Goal: Information Seeking & Learning: Learn about a topic

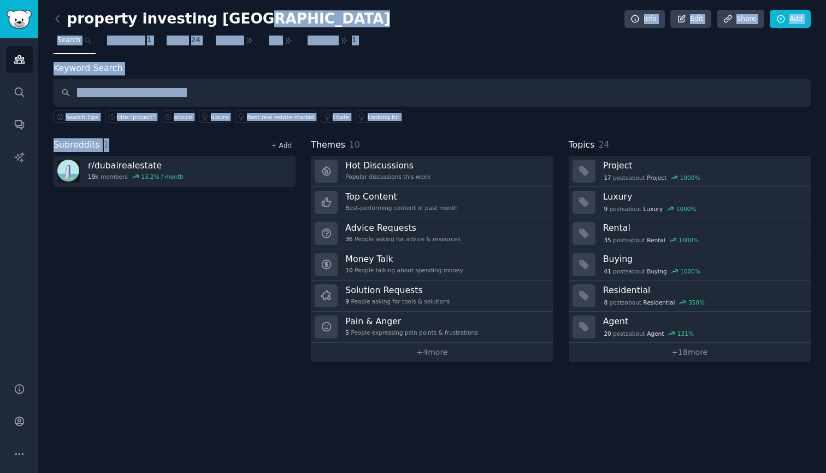
drag, startPoint x: 257, startPoint y: 23, endPoint x: 281, endPoint y: 146, distance: 125.8
click at [281, 146] on div "property investing dubai Info Edit Share Add Search Subreddits 1 Topics 24 Them…" at bounding box center [432, 188] width 757 height 346
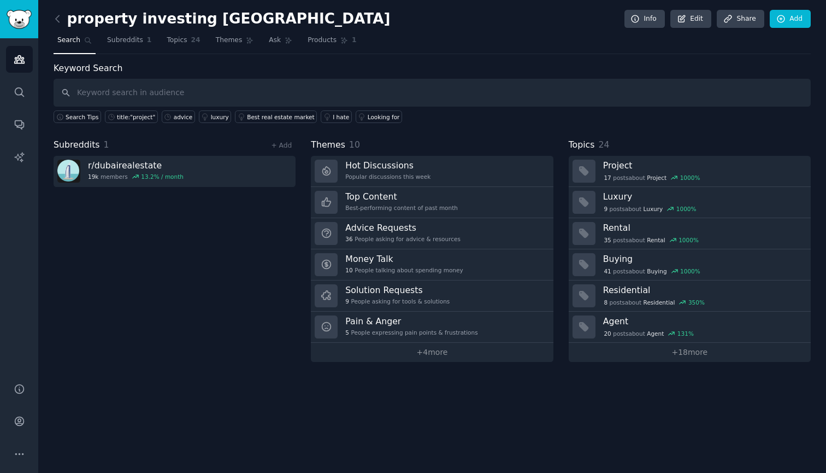
click at [292, 236] on div "Subreddits 1 + Add r/ dubairealestate 19k members 13.2 % / month" at bounding box center [175, 250] width 242 height 224
click at [685, 358] on link "+ 18 more" at bounding box center [690, 352] width 242 height 19
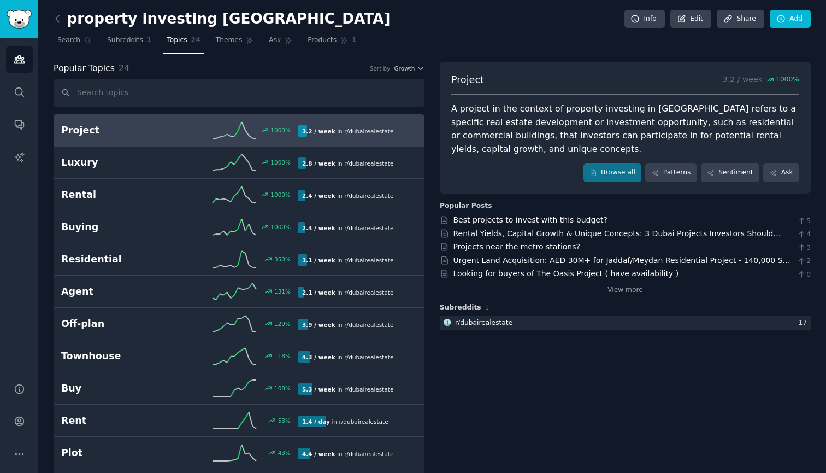
click at [270, 140] on link "Project 1000 % 3.2 / week in r/ dubairealestate" at bounding box center [239, 130] width 371 height 32
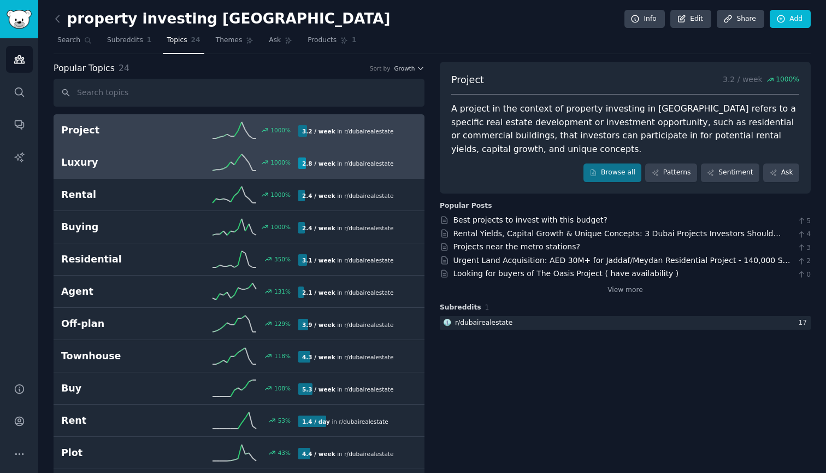
click at [319, 163] on b "2.8 / week" at bounding box center [318, 163] width 33 height 7
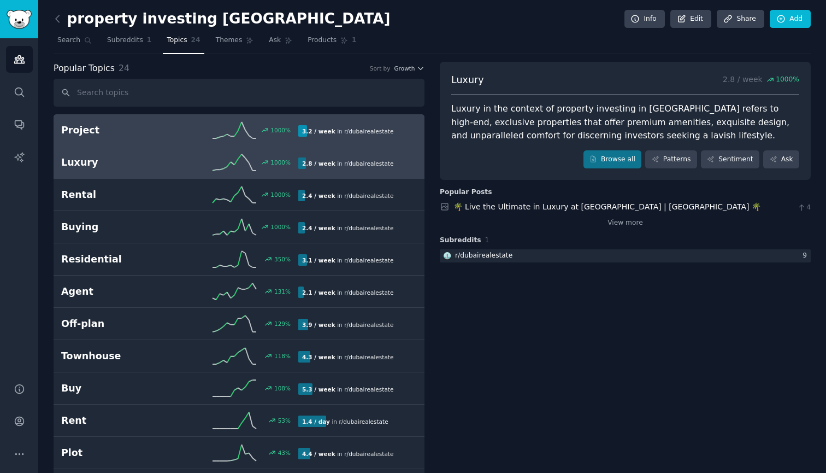
click at [358, 136] on div "3.2 / week in r/ dubairealestate" at bounding box center [347, 130] width 99 height 11
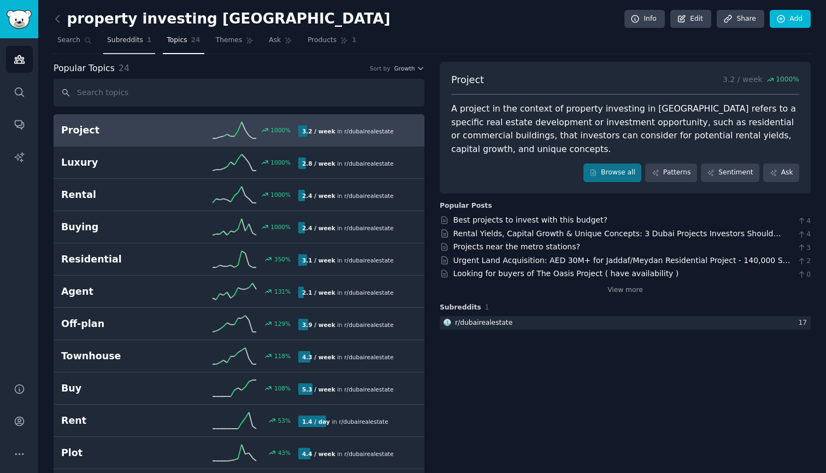
click at [130, 43] on span "Subreddits" at bounding box center [125, 41] width 36 height 10
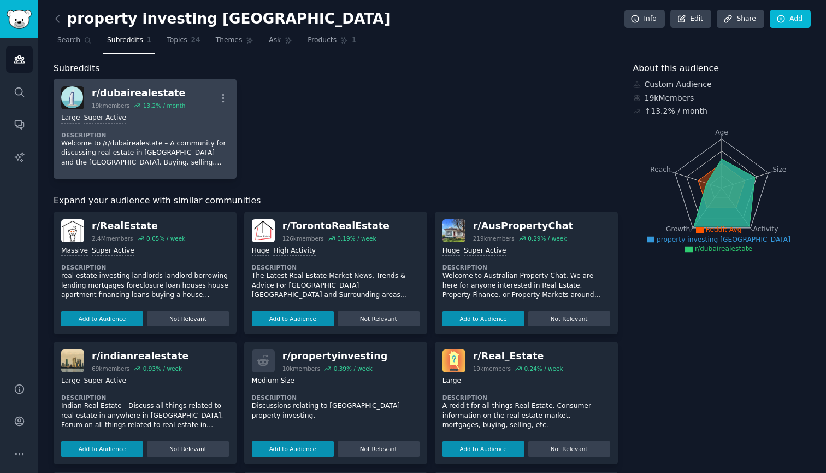
click at [157, 117] on div "Large Super Active" at bounding box center [145, 118] width 168 height 10
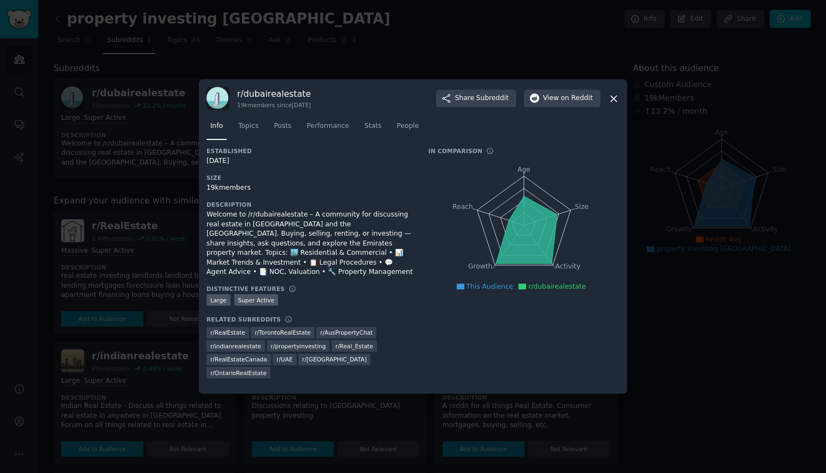
click at [614, 102] on icon at bounding box center [614, 99] width 6 height 6
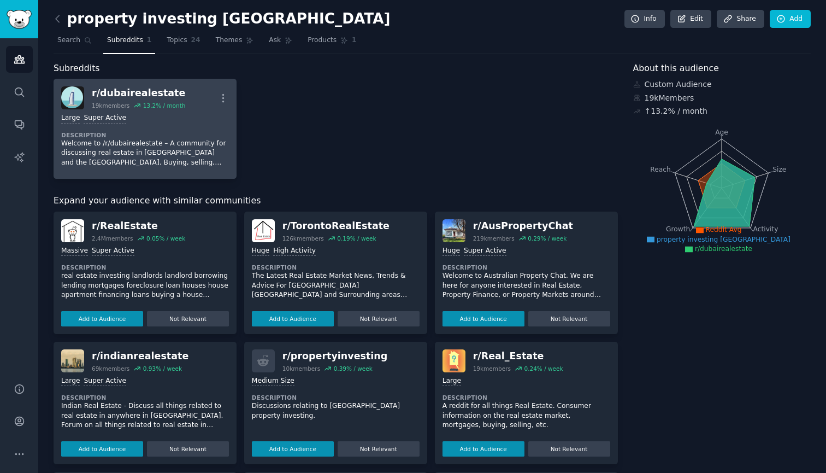
click at [231, 110] on link "r/ dubairealestate 19k members 13.2 % / month More Large Super Active Descripti…" at bounding box center [145, 129] width 183 height 100
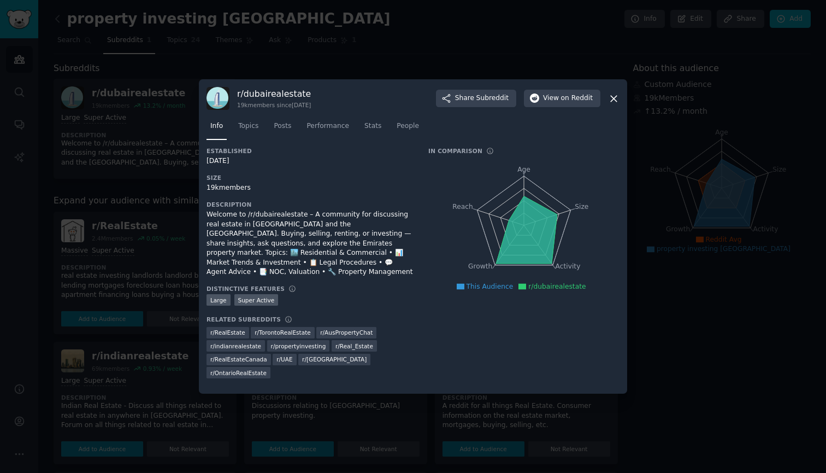
click at [621, 108] on div "r/ dubairealestate 19k members since [DATE] Share Subreddit View on Reddit Info…" at bounding box center [413, 236] width 428 height 314
click at [615, 102] on icon at bounding box center [614, 99] width 6 height 6
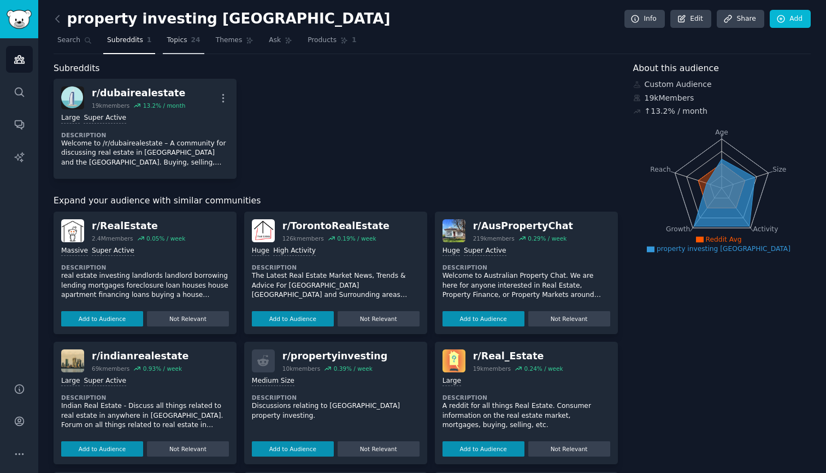
click at [175, 39] on span "Topics" at bounding box center [177, 41] width 20 height 10
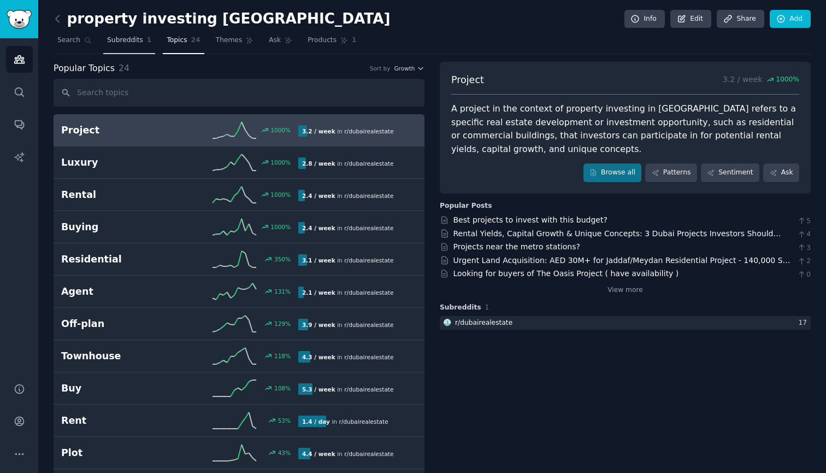
click at [125, 42] on span "Subreddits" at bounding box center [125, 41] width 36 height 10
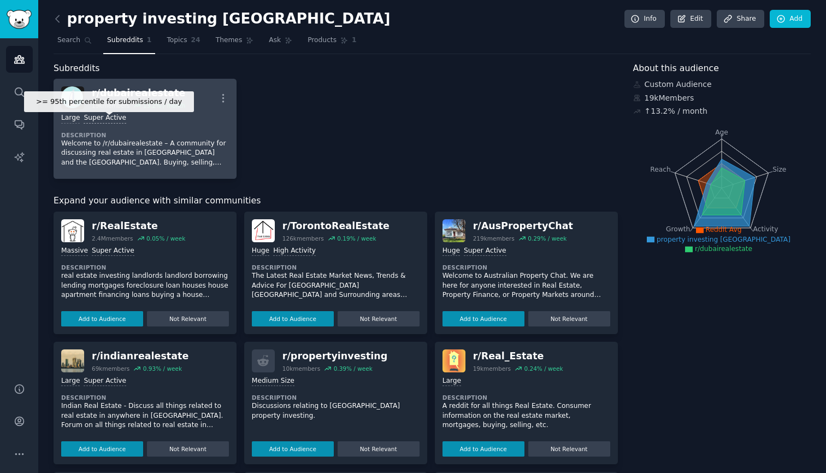
click at [85, 113] on div "Super Active" at bounding box center [105, 118] width 43 height 10
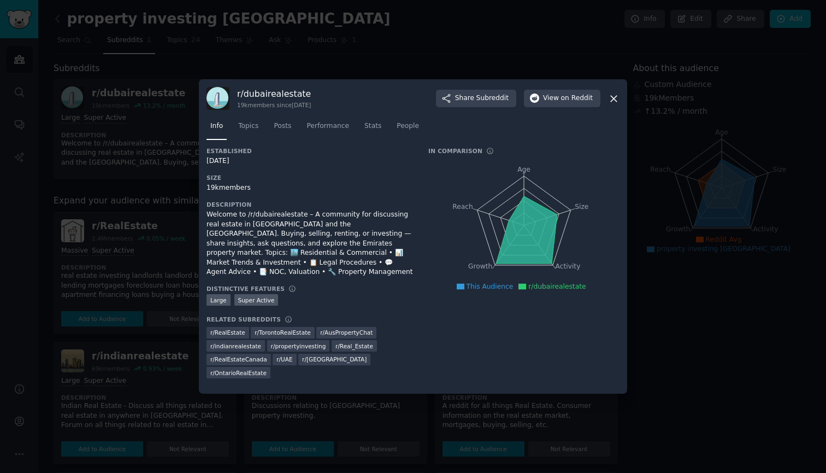
click at [615, 104] on icon at bounding box center [613, 98] width 11 height 11
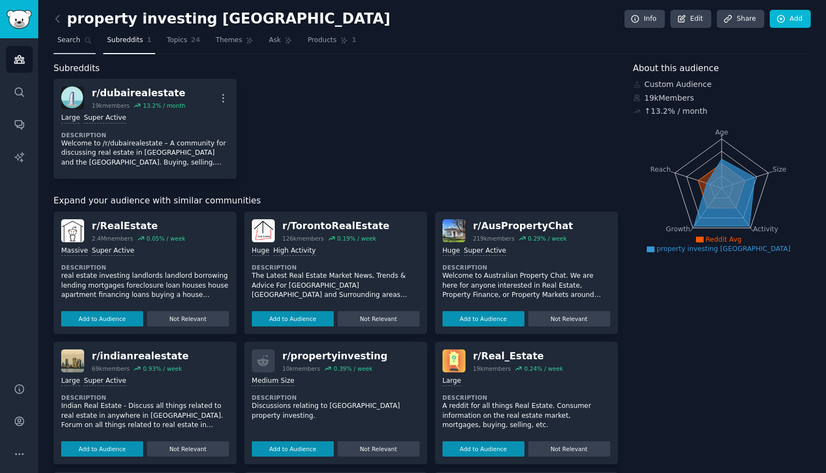
click at [66, 43] on span "Search" at bounding box center [68, 41] width 23 height 10
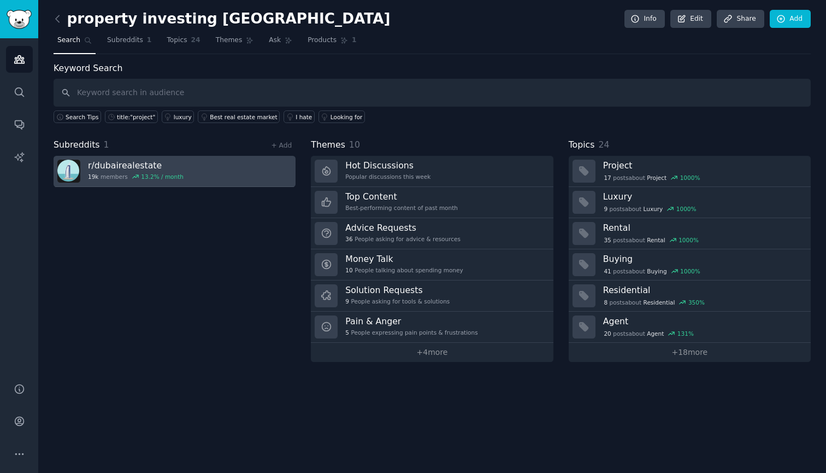
click at [245, 174] on link "r/ dubairealestate 19k members 13.2 % / month" at bounding box center [175, 171] width 242 height 31
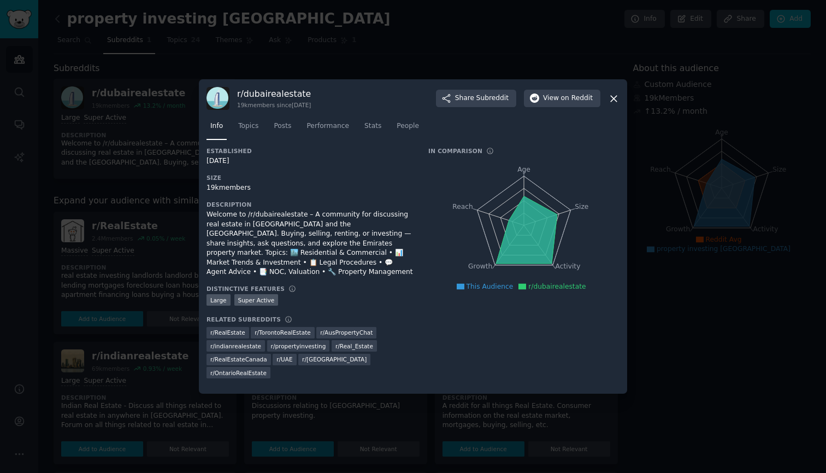
click at [619, 104] on icon at bounding box center [613, 98] width 11 height 11
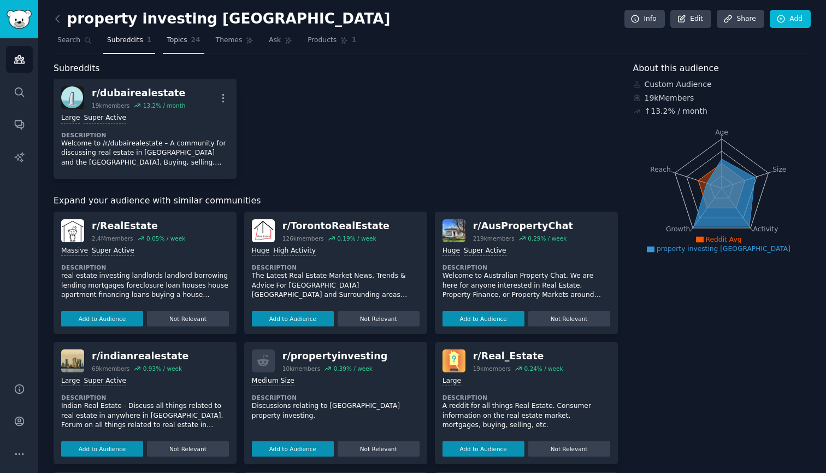
click at [178, 44] on span "Topics" at bounding box center [177, 41] width 20 height 10
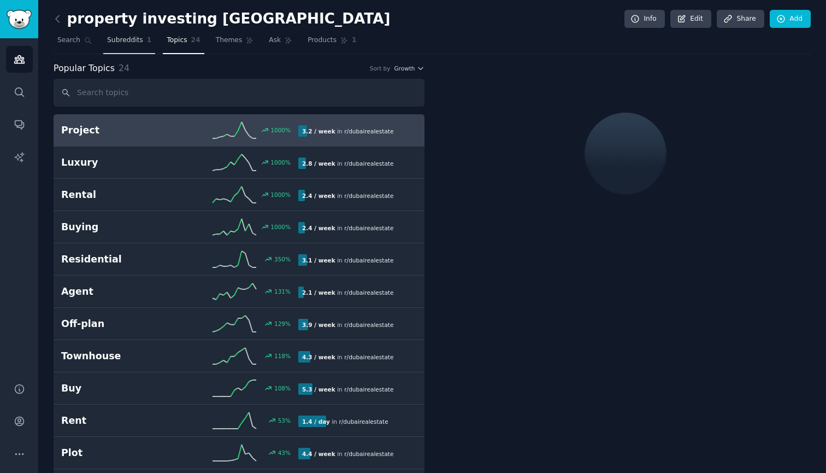
click at [140, 41] on span "Subreddits" at bounding box center [125, 41] width 36 height 10
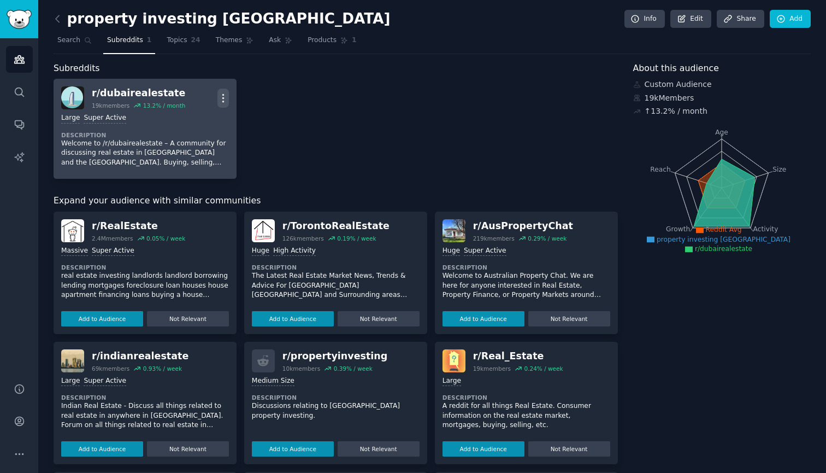
click at [222, 97] on icon "button" at bounding box center [222, 98] width 1 height 8
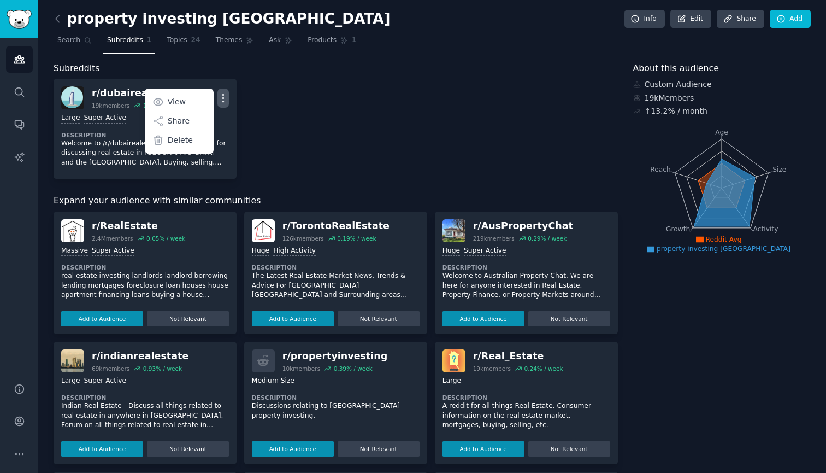
click at [266, 101] on div "r/ dubairealestate 19k members 13.2 % / month More View Share Delete Large Supe…" at bounding box center [336, 129] width 565 height 100
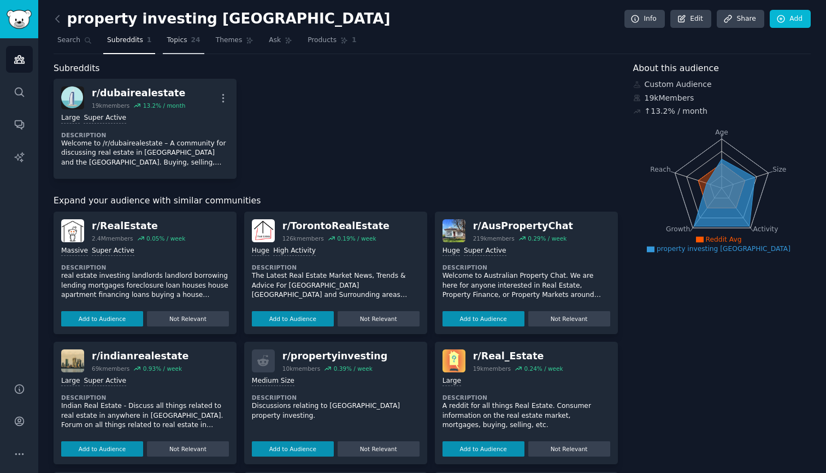
click at [178, 40] on span "Topics" at bounding box center [177, 41] width 20 height 10
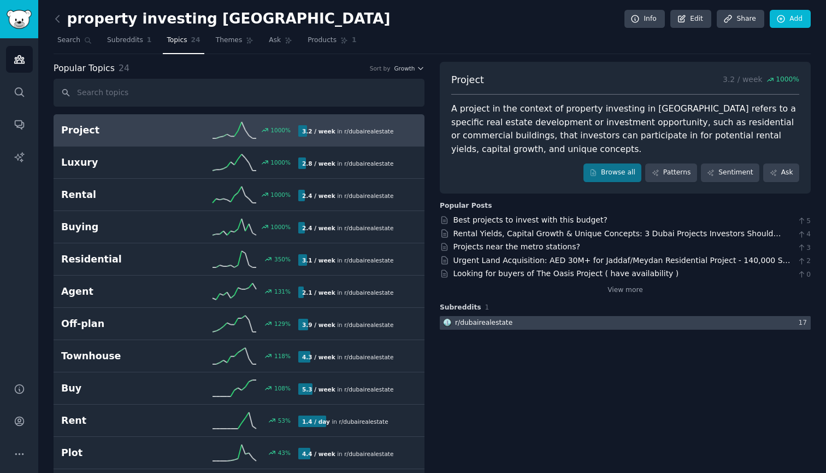
click at [541, 320] on div at bounding box center [625, 323] width 371 height 14
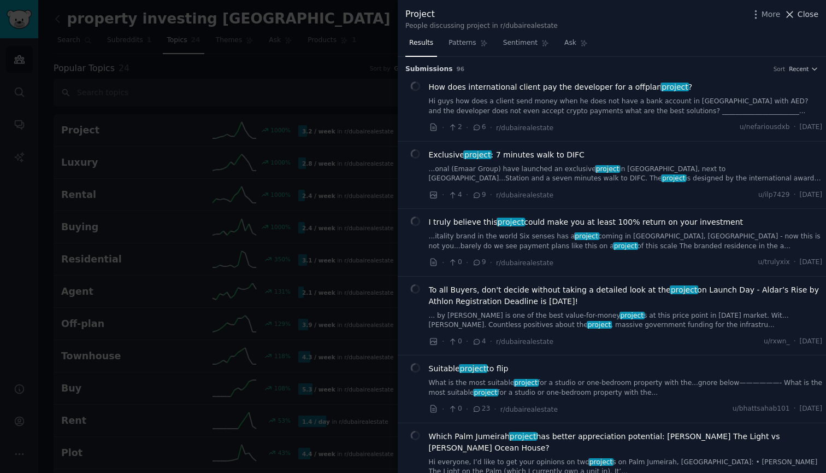
click at [809, 11] on span "Close" at bounding box center [808, 14] width 21 height 11
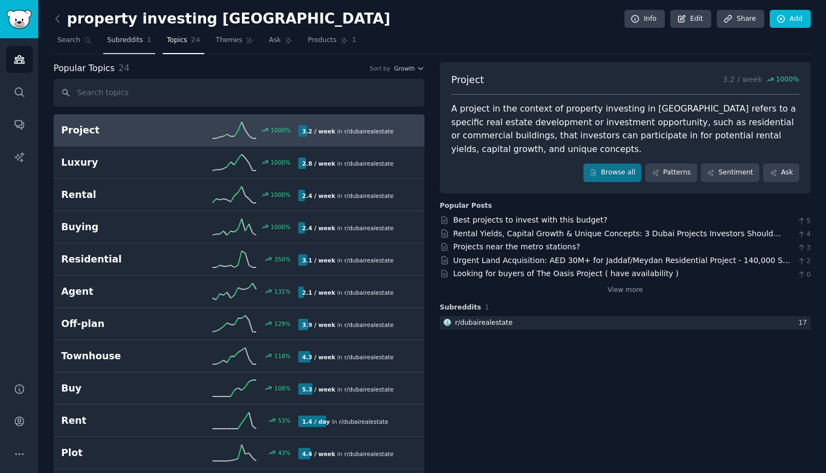
click at [123, 45] on link "Subreddits 1" at bounding box center [129, 43] width 52 height 22
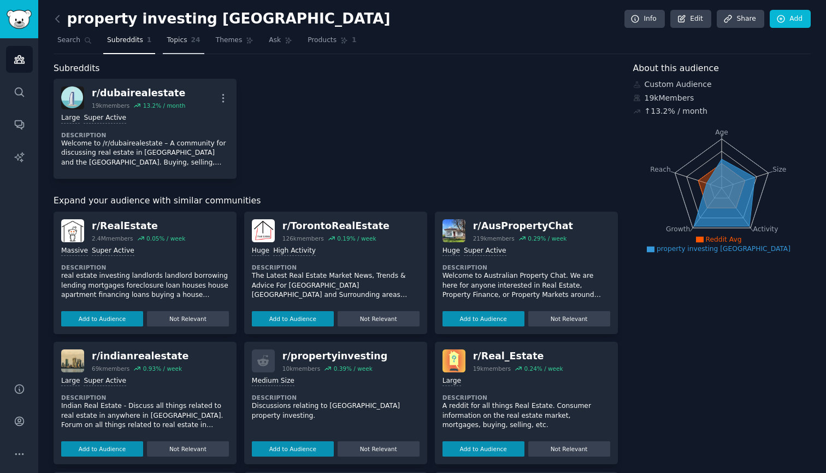
click at [187, 44] on link "Topics 24" at bounding box center [183, 43] width 41 height 22
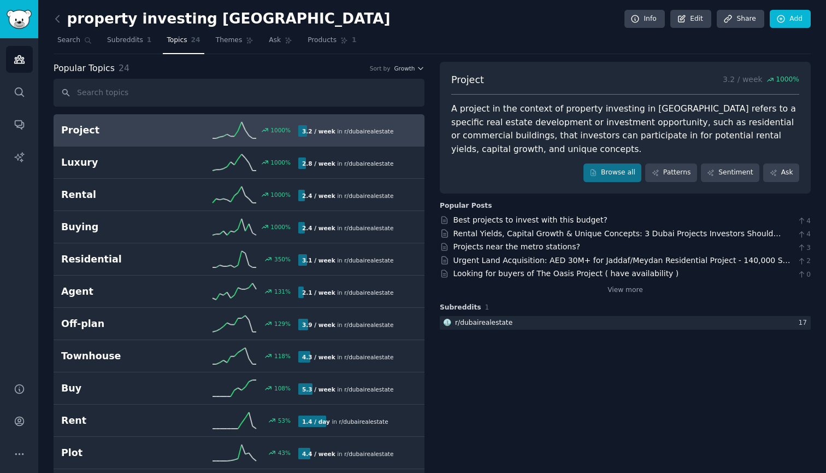
click at [317, 112] on div "Popular Topics 24 Sort by Growth Project 1000 % 3.2 / week in r/ [GEOGRAPHIC_DA…" at bounding box center [239, 471] width 371 height 818
click at [279, 131] on div "1000 %" at bounding box center [281, 130] width 20 height 8
click at [16, 385] on icon "Sidebar" at bounding box center [19, 388] width 9 height 9
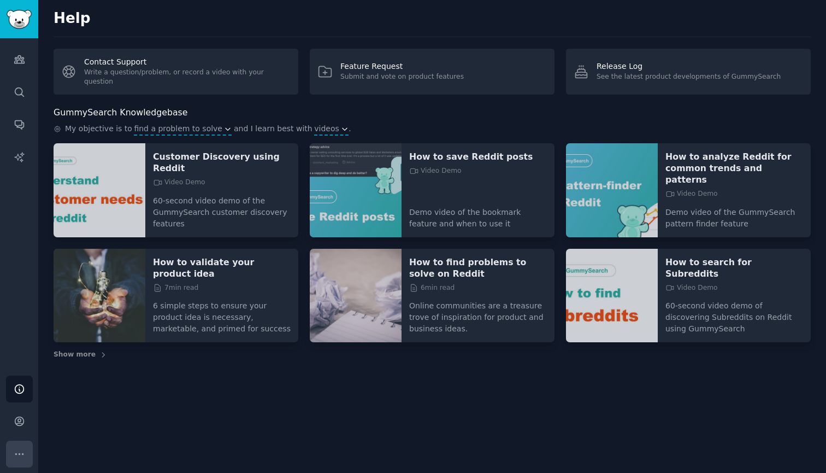
click at [20, 455] on icon "Sidebar" at bounding box center [19, 453] width 11 height 11
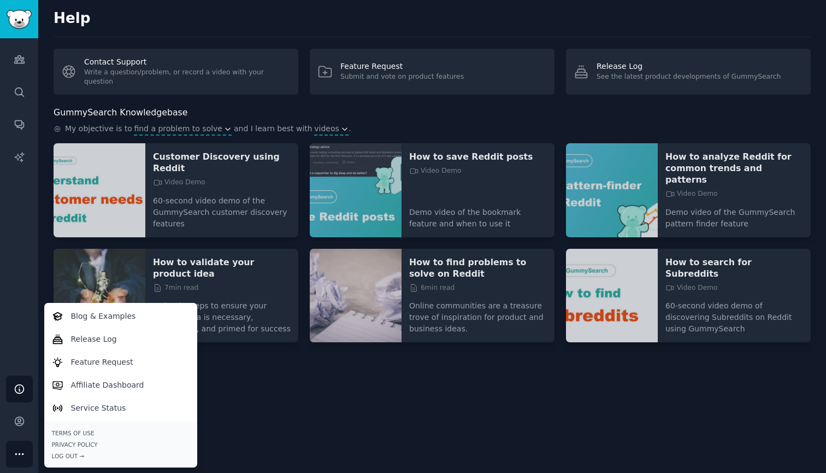
click at [248, 337] on div "Customer Discovery using Reddit Video Demo 60-second video demo of the GummySea…" at bounding box center [432, 251] width 757 height 216
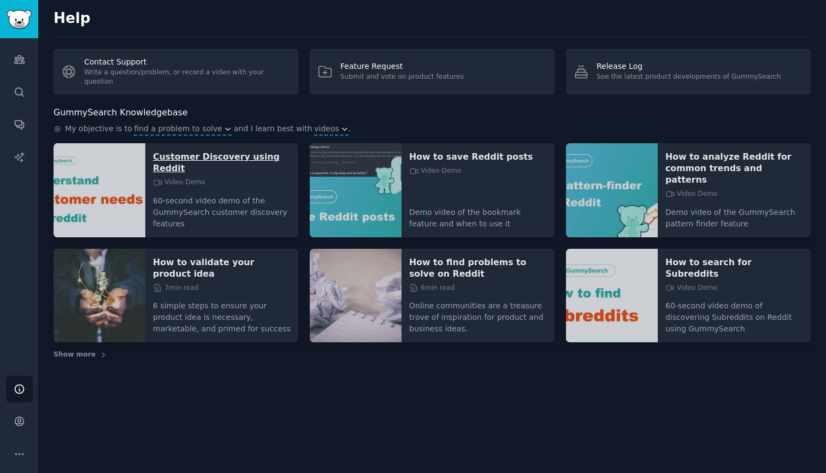
click at [180, 158] on p "Customer Discovery using Reddit" at bounding box center [222, 162] width 138 height 23
click at [19, 64] on icon "Sidebar" at bounding box center [19, 59] width 11 height 11
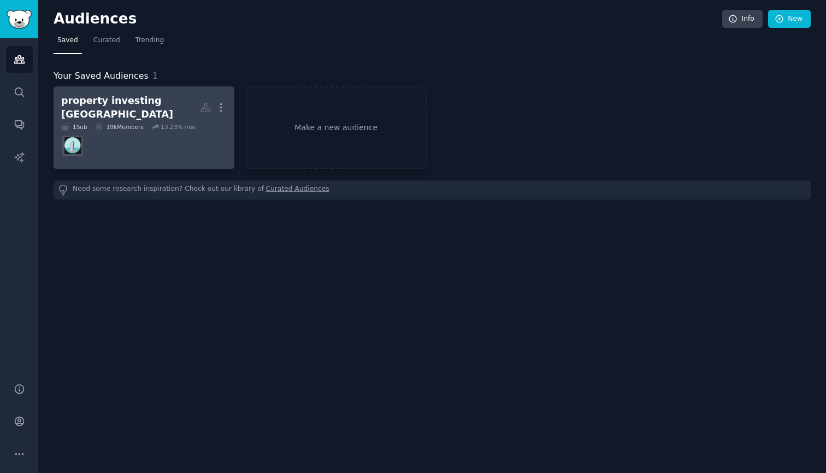
click at [152, 123] on icon at bounding box center [155, 127] width 8 height 8
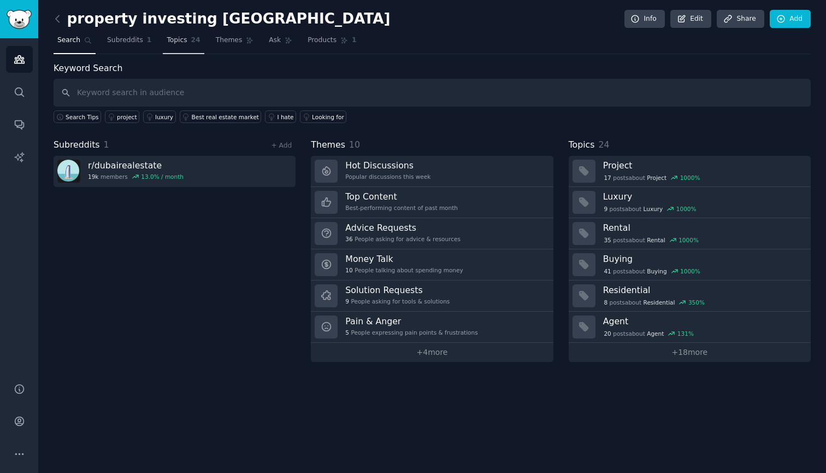
click at [167, 43] on span "Topics" at bounding box center [177, 41] width 20 height 10
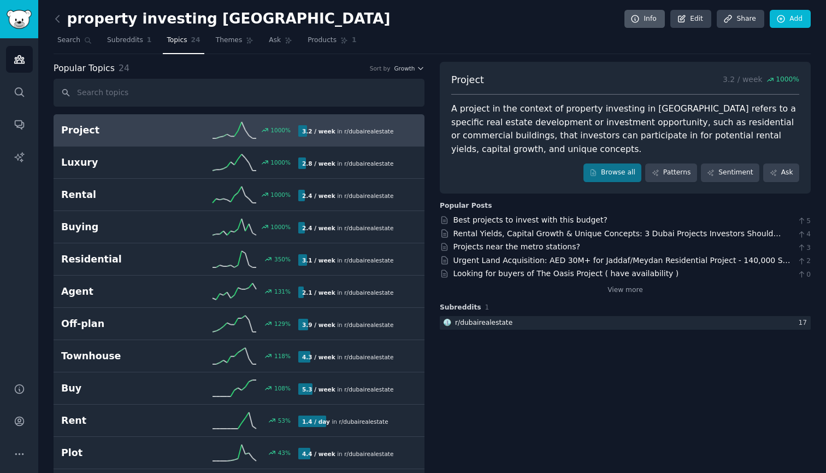
click at [642, 24] on link "Info" at bounding box center [645, 19] width 40 height 19
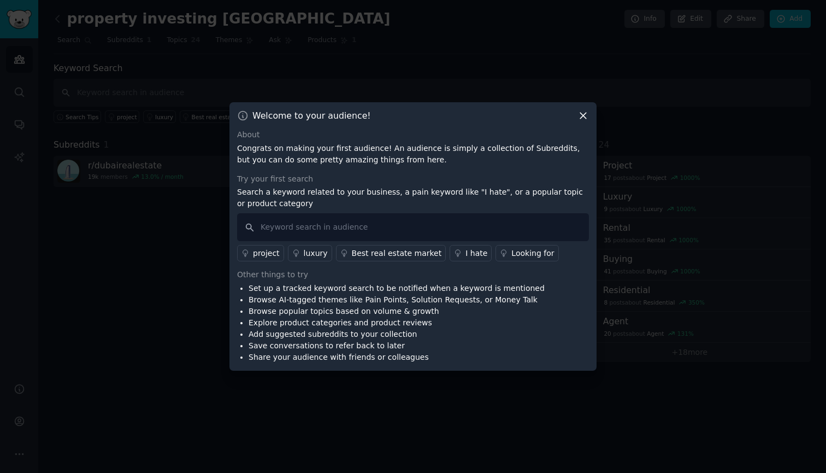
click at [586, 115] on icon at bounding box center [583, 115] width 11 height 11
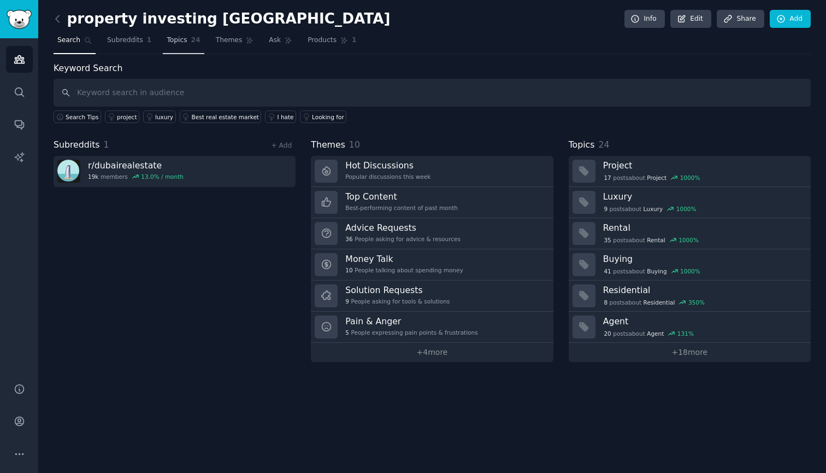
click at [172, 45] on link "Topics 24" at bounding box center [183, 43] width 41 height 22
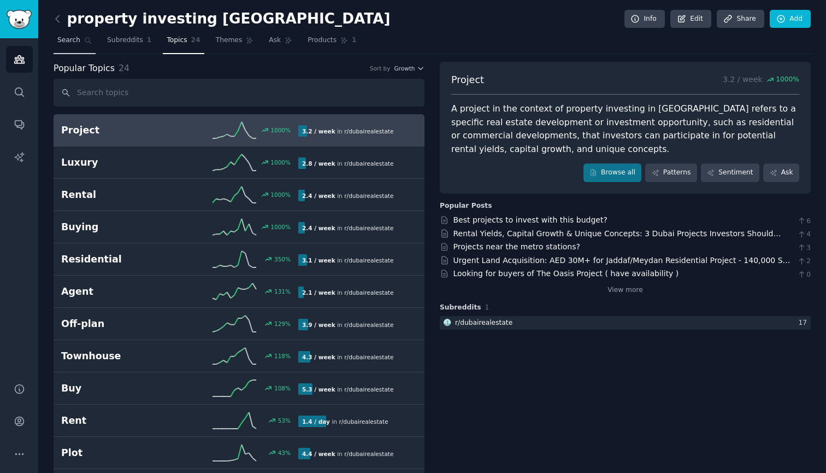
click at [66, 44] on span "Search" at bounding box center [68, 41] width 23 height 10
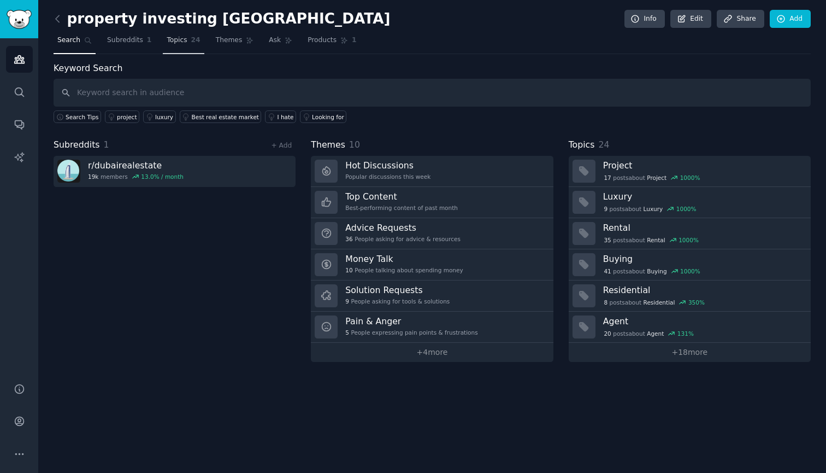
click at [173, 39] on span "Topics" at bounding box center [177, 41] width 20 height 10
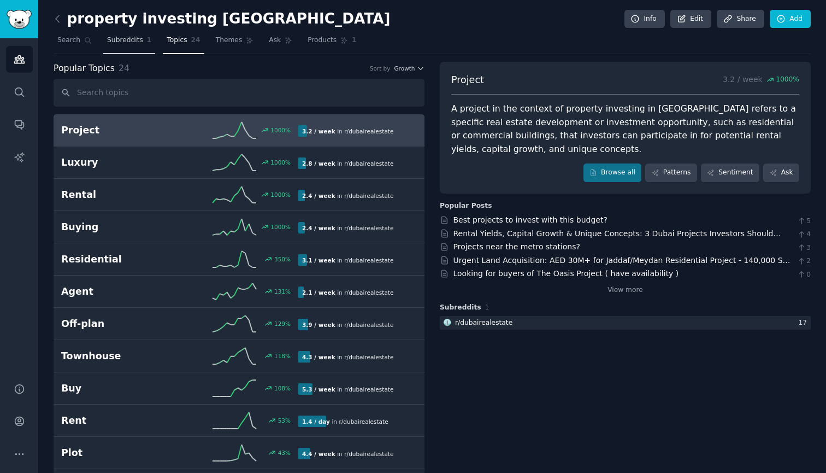
click at [113, 46] on link "Subreddits 1" at bounding box center [129, 43] width 52 height 22
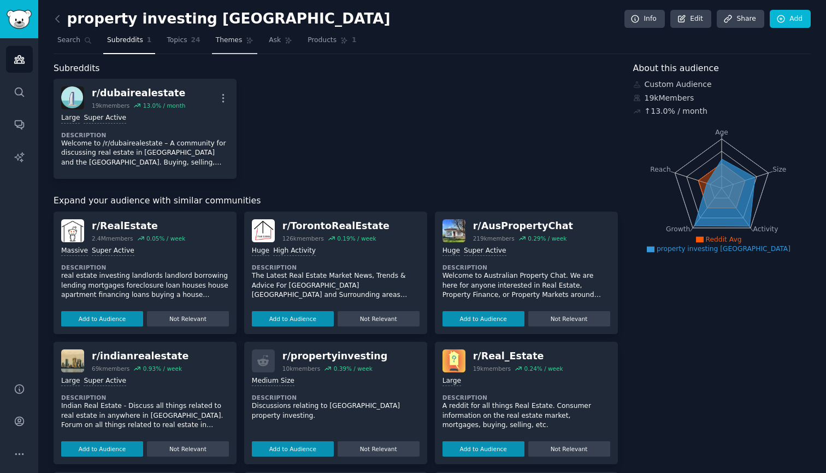
click at [217, 44] on span "Themes" at bounding box center [229, 41] width 27 height 10
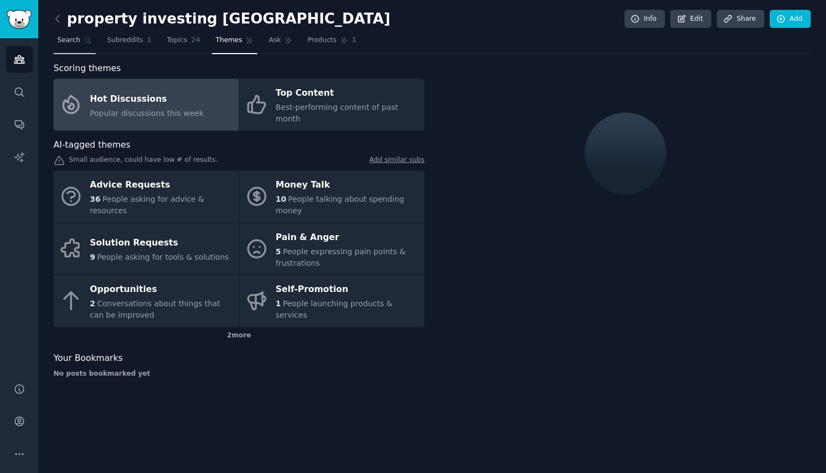
click at [73, 45] on link "Search" at bounding box center [75, 43] width 42 height 22
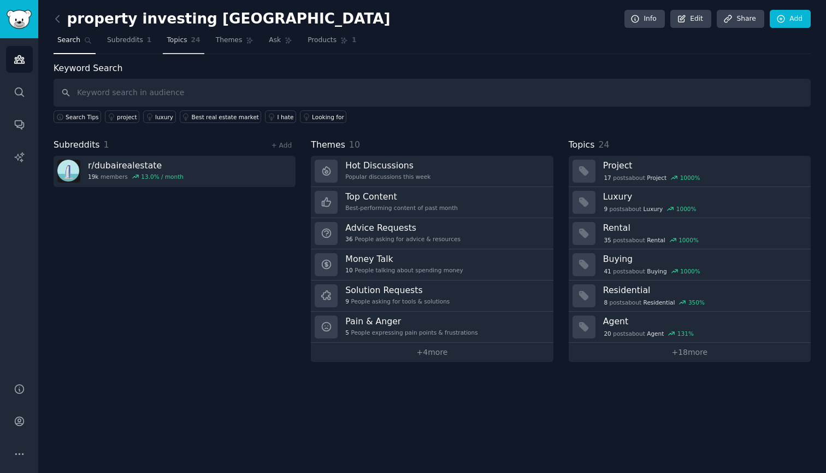
click at [191, 45] on link "Topics 24" at bounding box center [183, 43] width 41 height 22
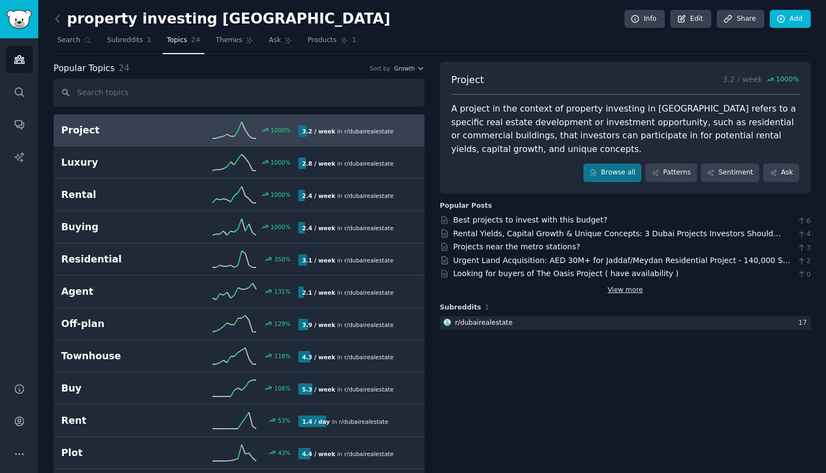
click at [622, 285] on link "View more" at bounding box center [626, 290] width 36 height 10
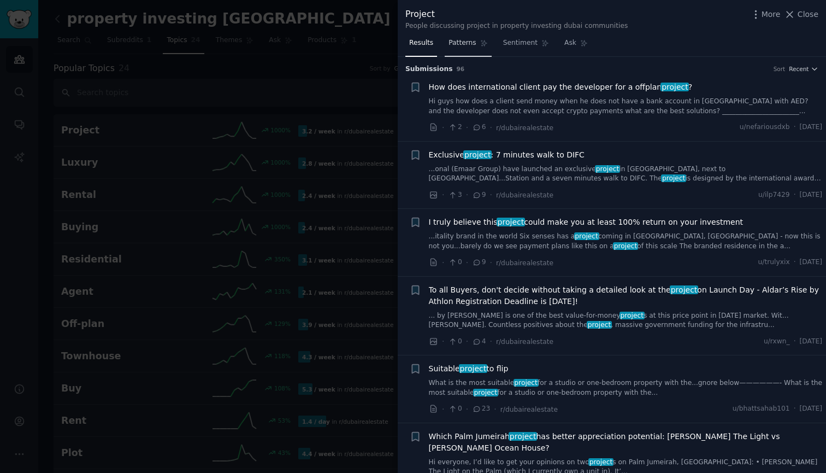
click at [457, 45] on span "Patterns" at bounding box center [462, 43] width 27 height 10
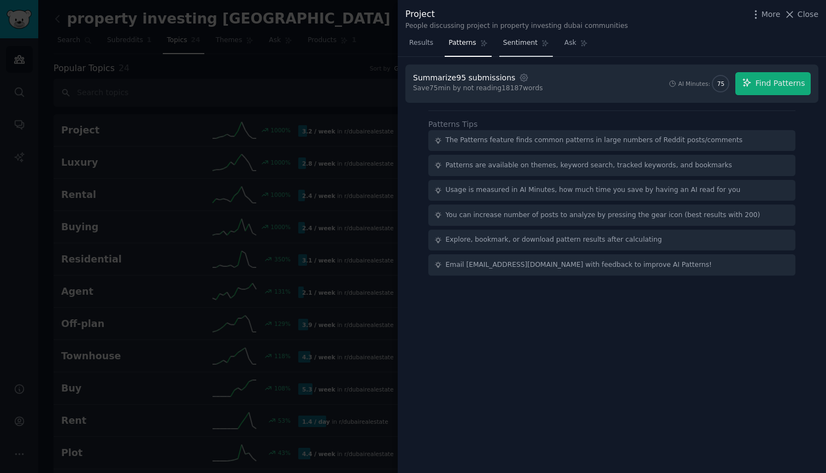
click at [527, 45] on span "Sentiment" at bounding box center [520, 43] width 34 height 10
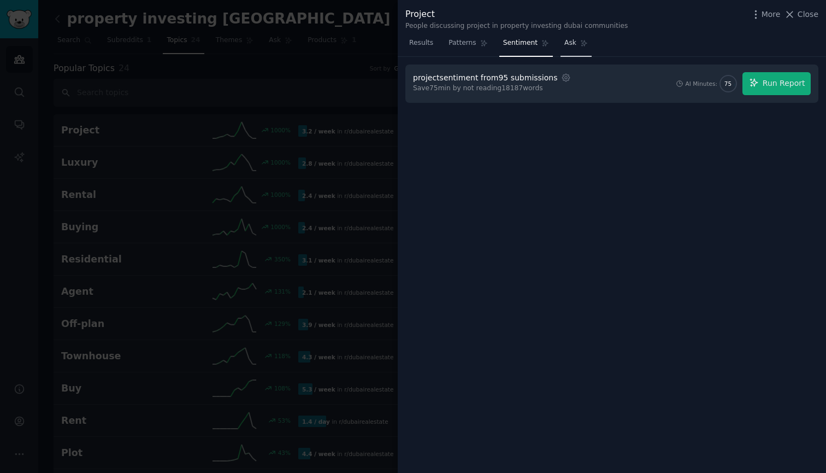
click at [565, 45] on span "Ask" at bounding box center [571, 43] width 12 height 10
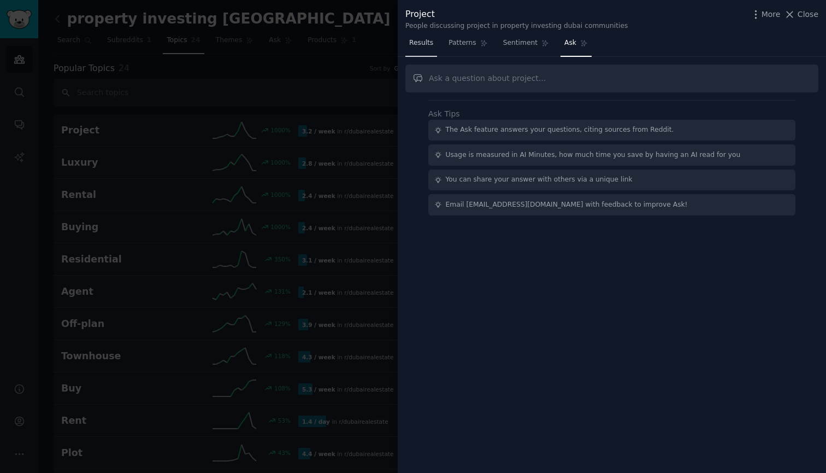
click at [425, 42] on span "Results" at bounding box center [421, 43] width 24 height 10
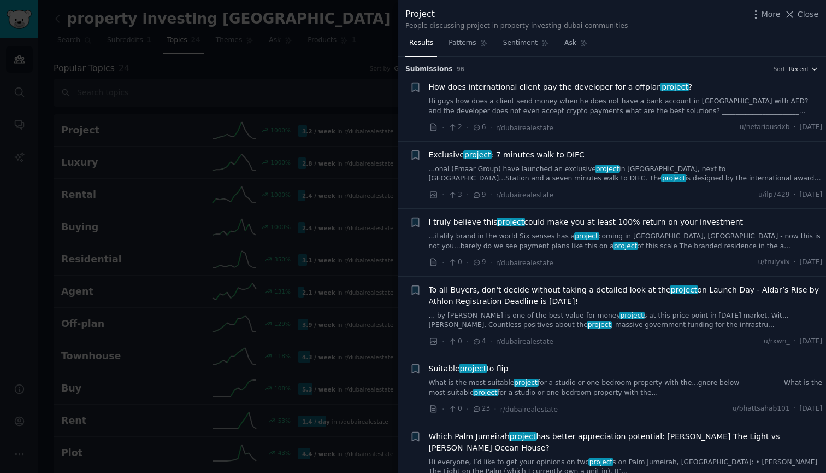
click at [801, 69] on span "Recent" at bounding box center [799, 69] width 20 height 8
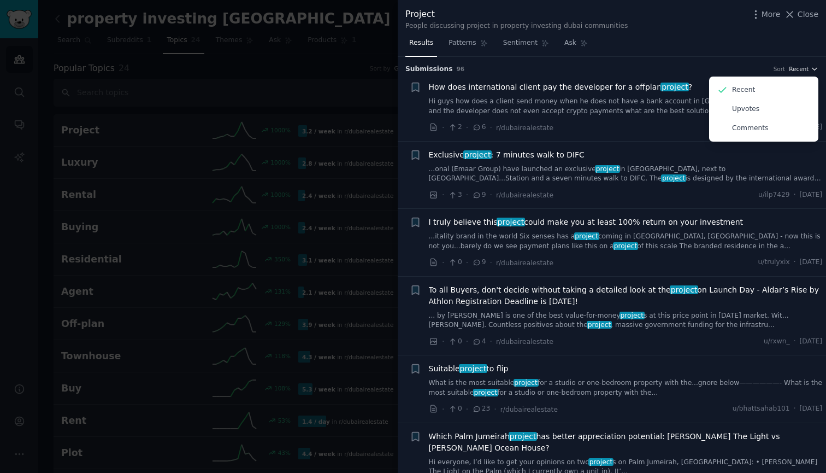
click at [801, 69] on span "Recent" at bounding box center [799, 69] width 20 height 8
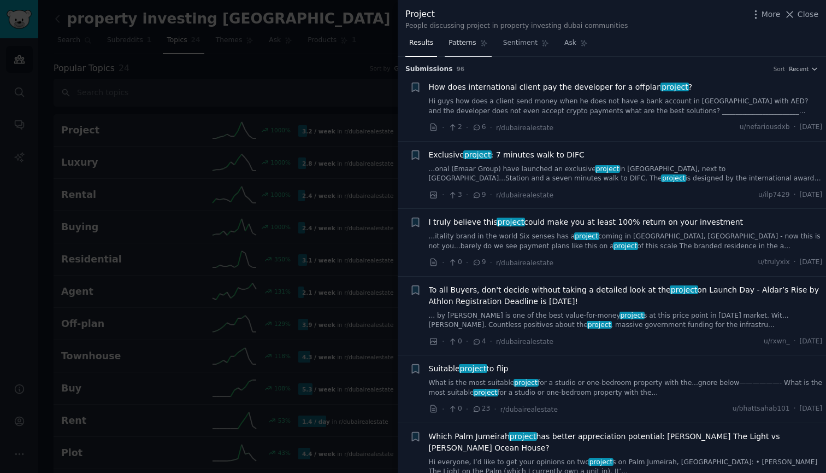
click at [458, 46] on span "Patterns" at bounding box center [462, 43] width 27 height 10
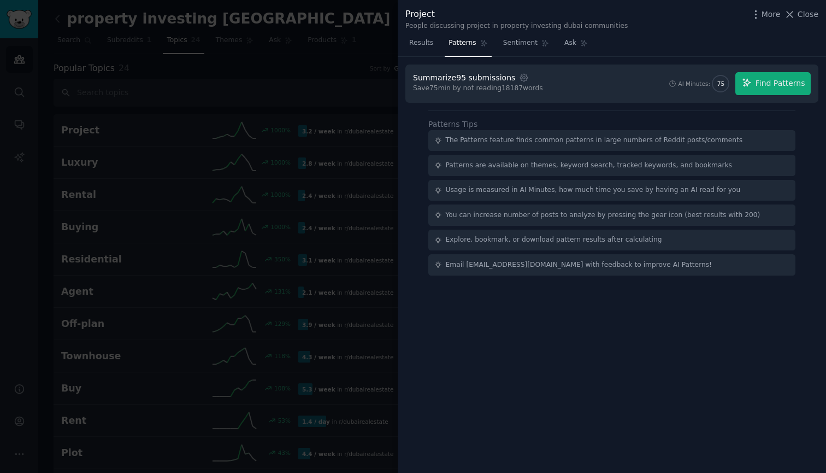
click at [324, 67] on div at bounding box center [413, 236] width 826 height 473
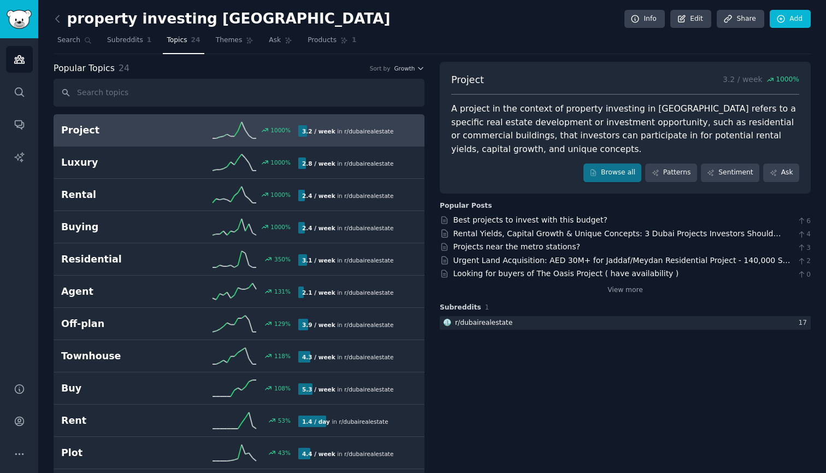
click at [659, 161] on div "Project 3.2 / week 1000 % A project in the context of property investing in [GE…" at bounding box center [625, 128] width 371 height 132
click at [659, 169] on icon at bounding box center [656, 173] width 8 height 8
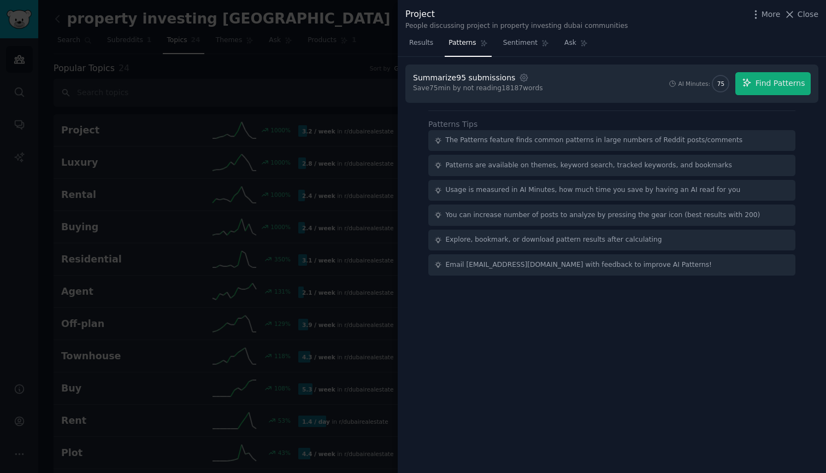
click at [361, 57] on div at bounding box center [413, 236] width 826 height 473
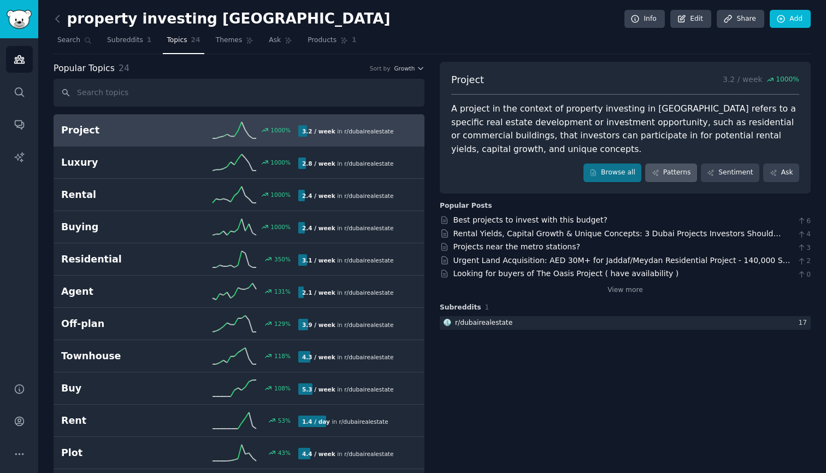
click at [669, 174] on link "Patterns" at bounding box center [670, 172] width 51 height 19
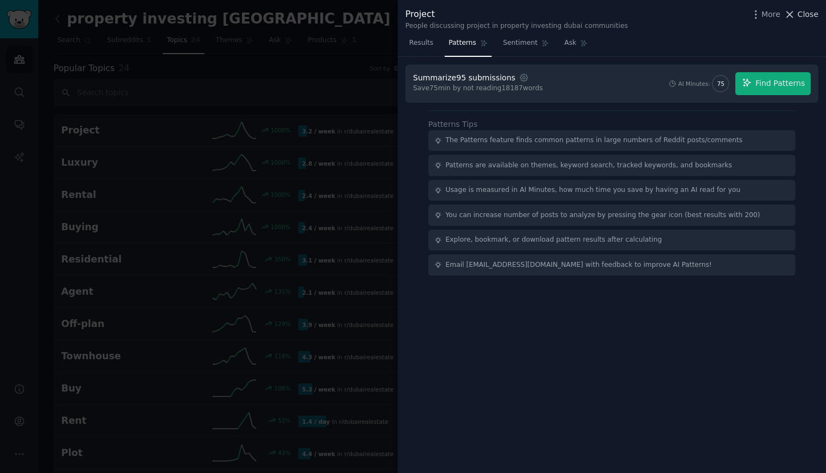
click at [791, 15] on icon at bounding box center [790, 14] width 6 height 6
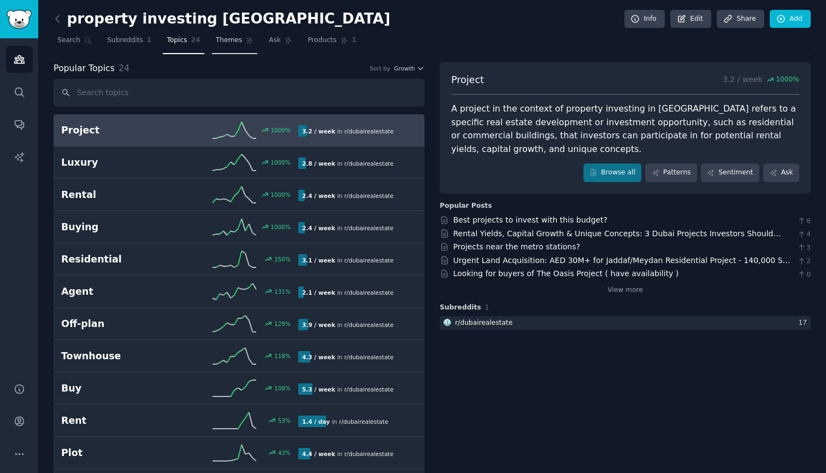
click at [227, 39] on span "Themes" at bounding box center [229, 41] width 27 height 10
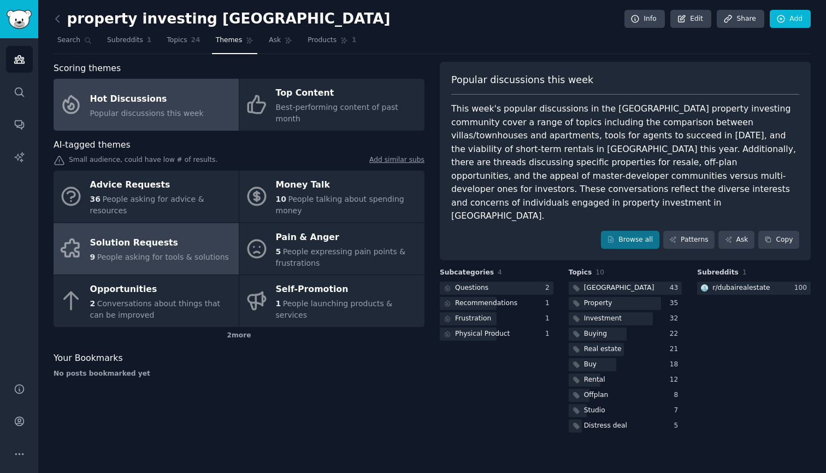
click at [125, 234] on div "Solution Requests" at bounding box center [159, 242] width 139 height 17
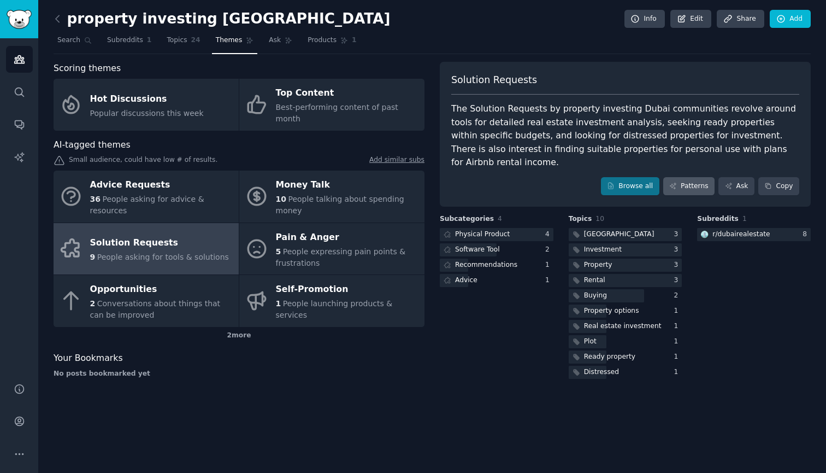
click at [681, 177] on link "Patterns" at bounding box center [688, 186] width 51 height 19
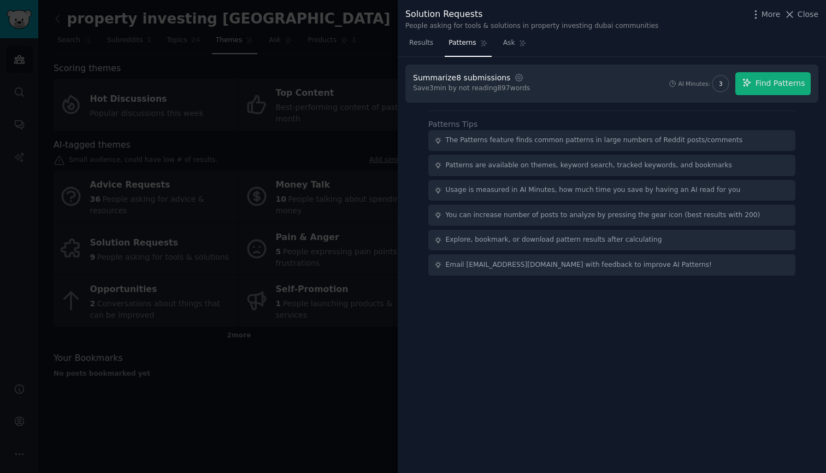
click at [261, 87] on div at bounding box center [413, 236] width 826 height 473
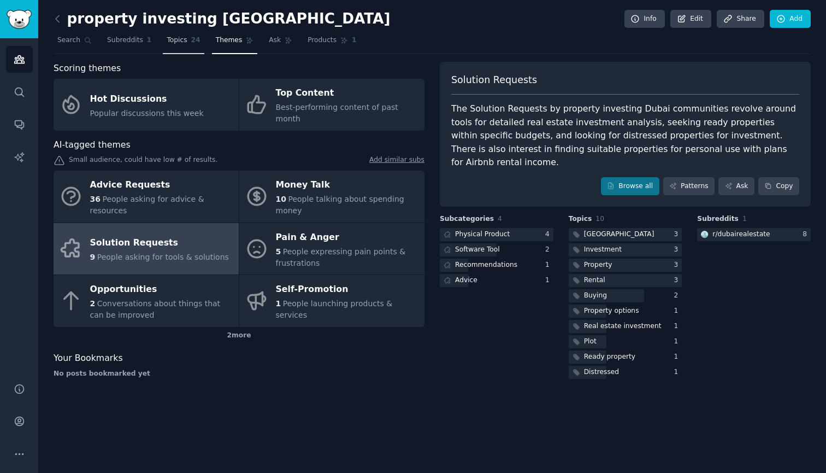
click at [174, 44] on span "Topics" at bounding box center [177, 41] width 20 height 10
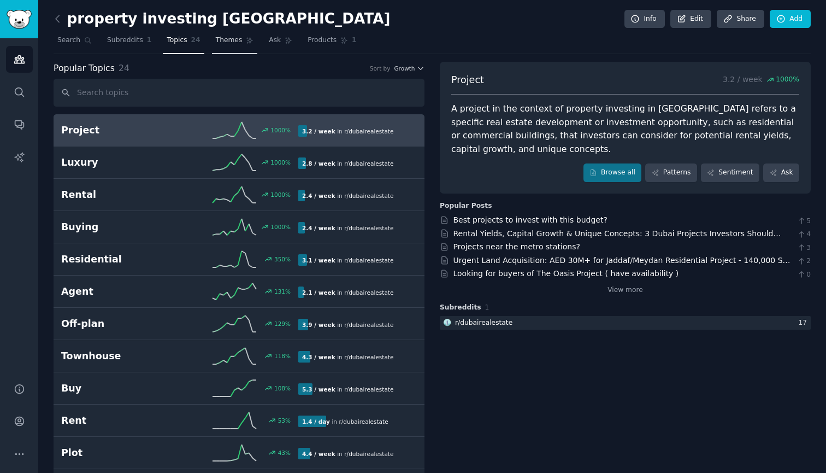
click at [228, 44] on span "Themes" at bounding box center [229, 41] width 27 height 10
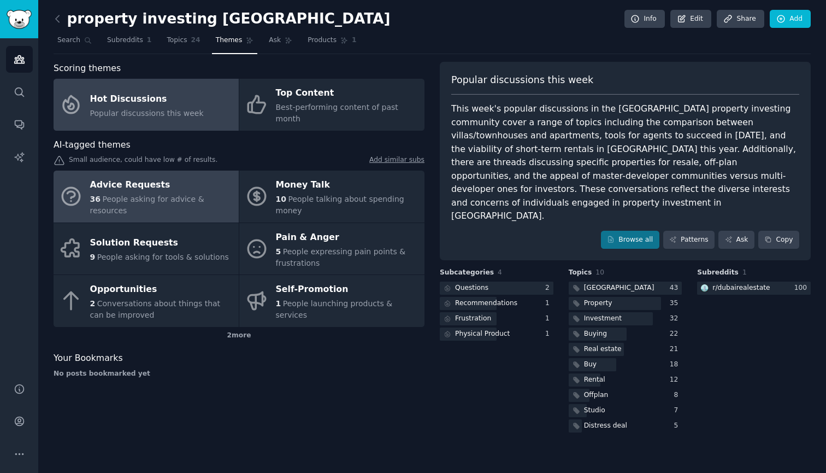
click at [215, 177] on div "Advice Requests" at bounding box center [161, 185] width 143 height 17
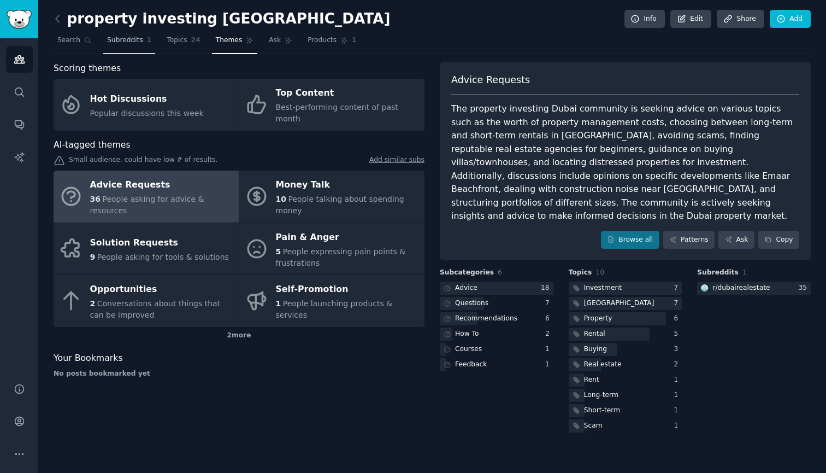
click at [123, 39] on span "Subreddits" at bounding box center [125, 41] width 36 height 10
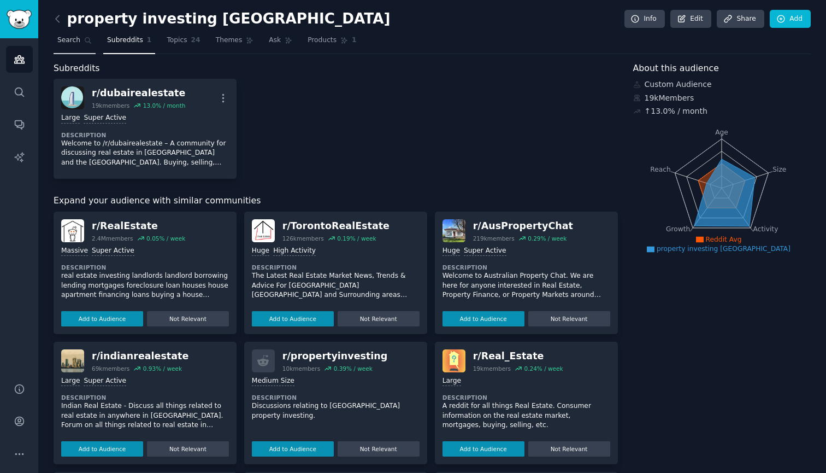
click at [71, 39] on span "Search" at bounding box center [68, 41] width 23 height 10
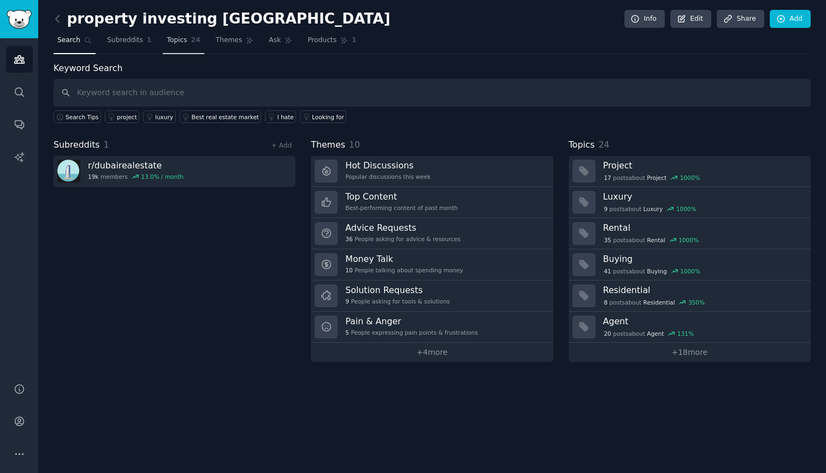
click at [184, 40] on span "Topics" at bounding box center [177, 41] width 20 height 10
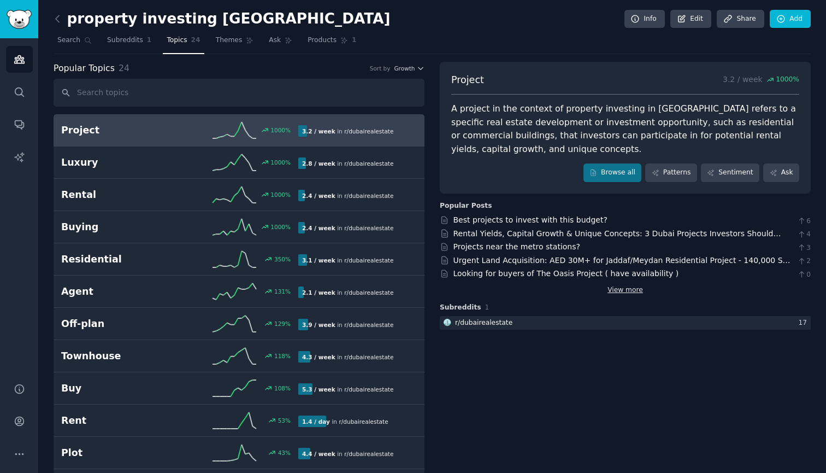
click at [628, 285] on link "View more" at bounding box center [626, 290] width 36 height 10
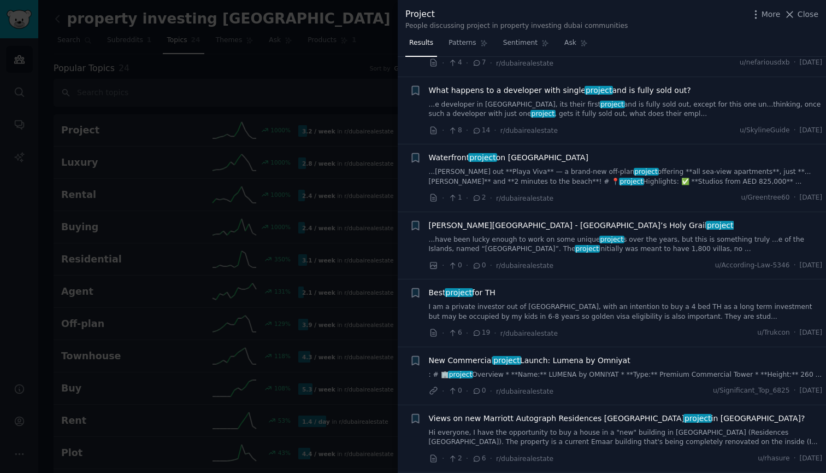
scroll to position [882, 0]
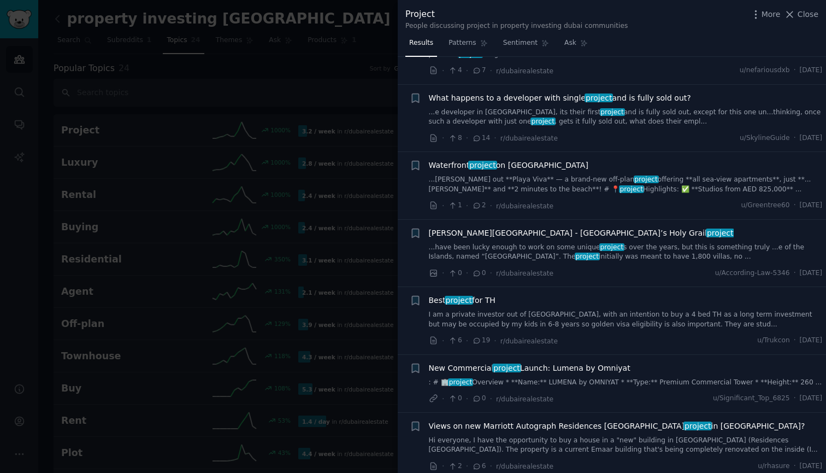
click at [477, 337] on icon at bounding box center [477, 341] width 10 height 8
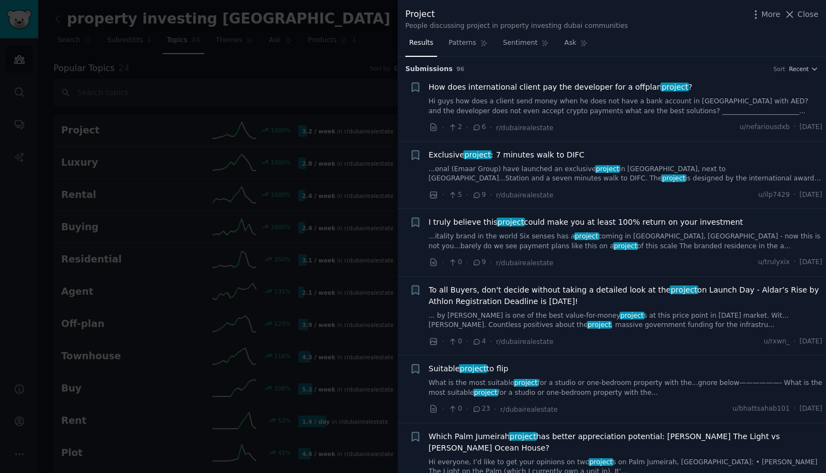
scroll to position [0, 0]
click at [371, 80] on div at bounding box center [413, 236] width 826 height 473
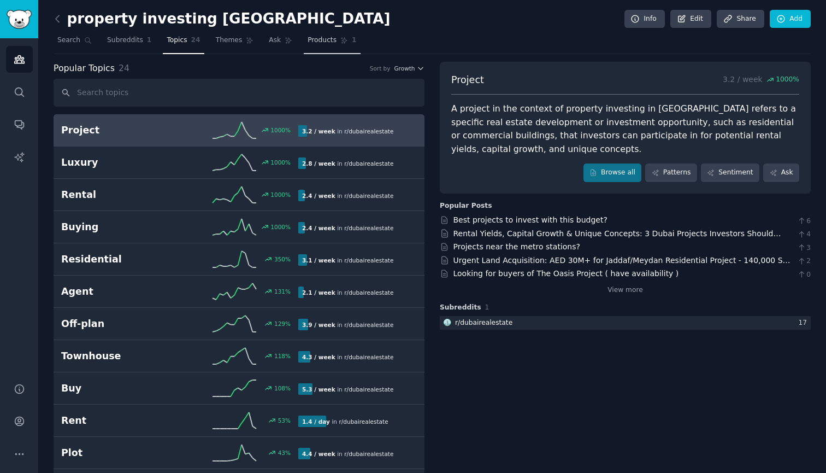
click at [321, 38] on span "Products" at bounding box center [322, 41] width 29 height 10
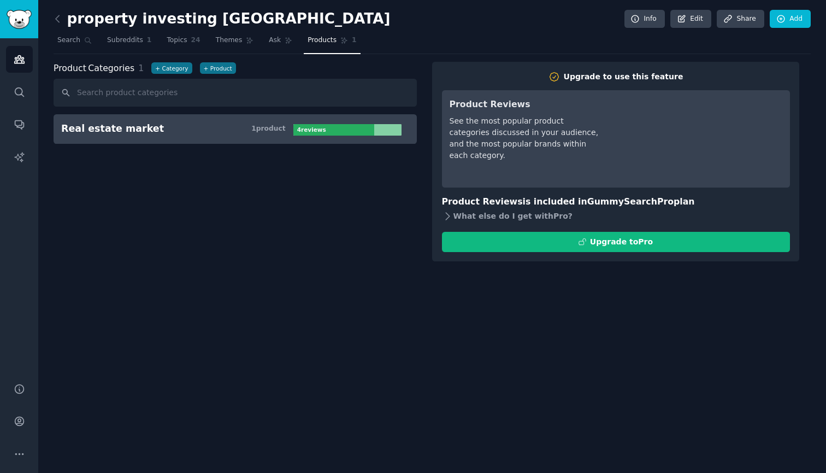
click at [447, 215] on icon at bounding box center [447, 215] width 11 height 11
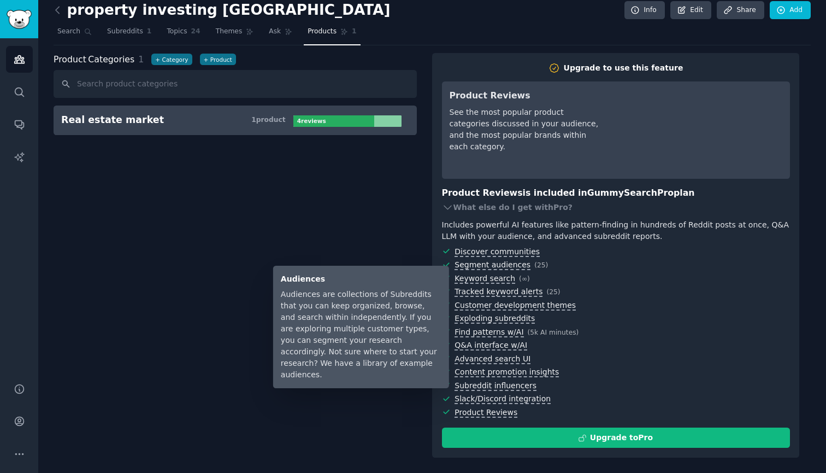
scroll to position [8, 0]
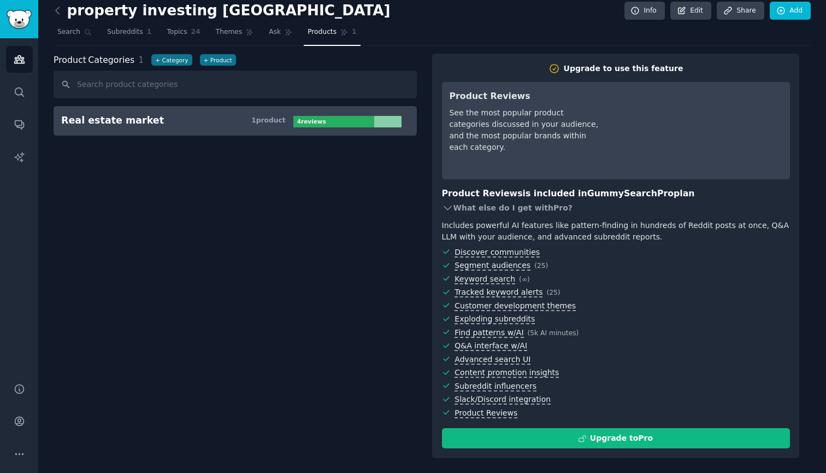
click at [449, 214] on icon at bounding box center [447, 207] width 11 height 11
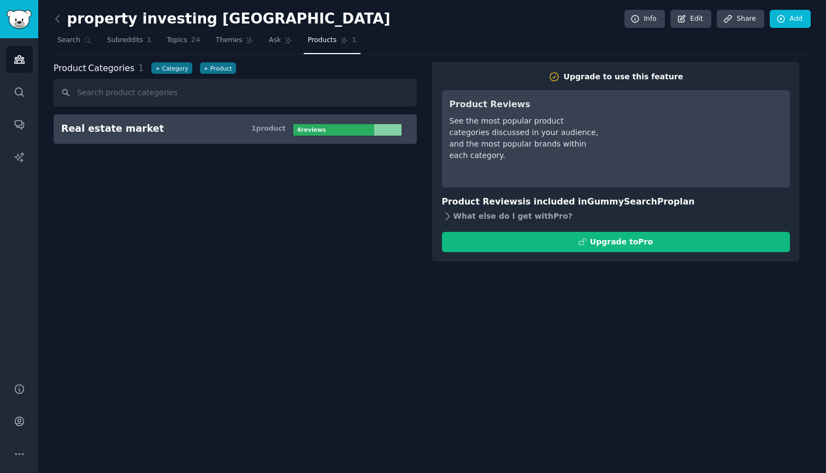
scroll to position [0, 0]
click at [110, 45] on span "Subreddits" at bounding box center [125, 41] width 36 height 10
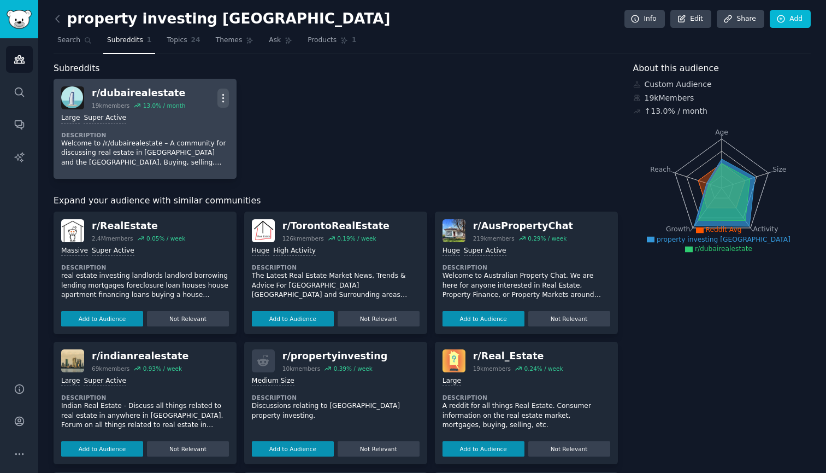
click at [219, 104] on icon "button" at bounding box center [222, 97] width 11 height 11
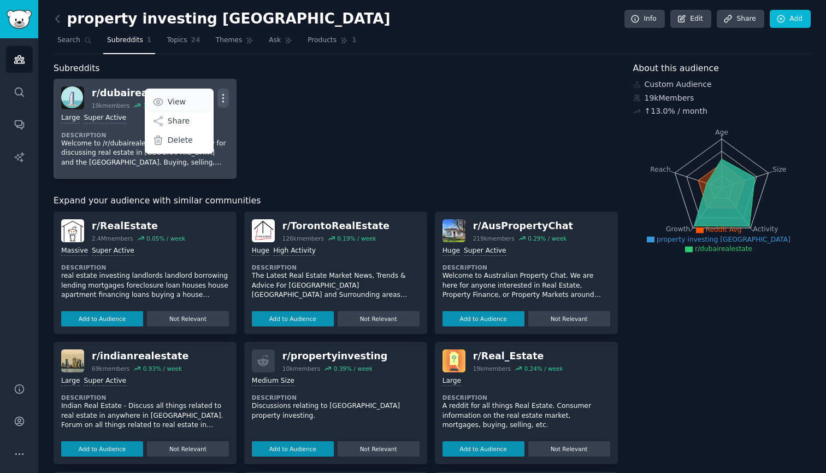
click at [180, 108] on p "View" at bounding box center [177, 101] width 18 height 11
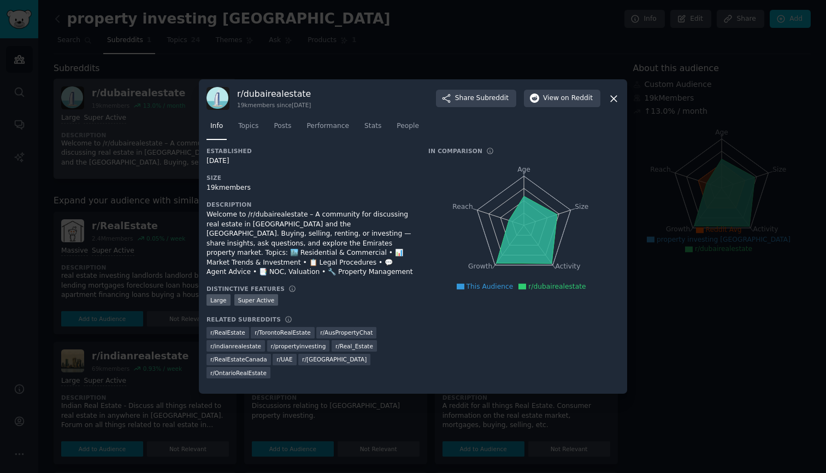
click at [286, 296] on div ">= 95th percentile for submissions / day Large Super Active" at bounding box center [310, 301] width 207 height 14
click at [216, 202] on div "Established [DATE] Size 19k members Description Welcome to /r/dubairealestate –…" at bounding box center [310, 266] width 207 height 239
click at [250, 140] on link "Topics" at bounding box center [248, 128] width 28 height 22
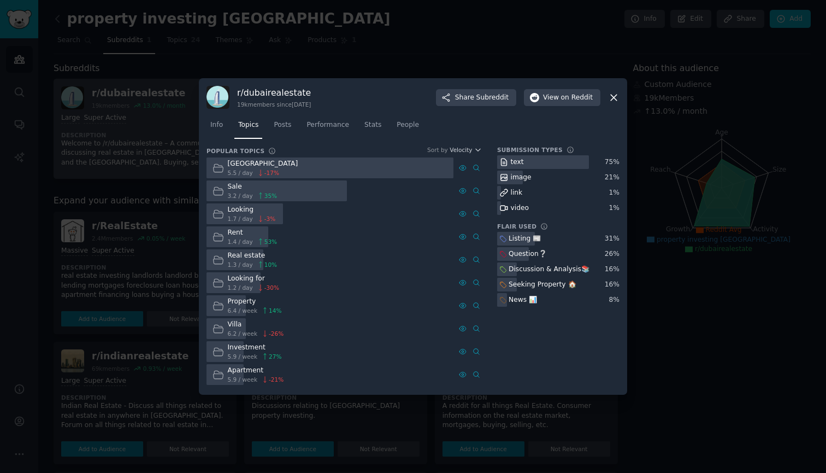
click at [467, 156] on div "Popular Topics Sort by Velocity [GEOGRAPHIC_DATA] 5.5 / day -17 % Sale 3.2 / da…" at bounding box center [344, 265] width 275 height 239
click at [473, 161] on div "[GEOGRAPHIC_DATA] 5.5 / day -17 % Advanced Search" at bounding box center [344, 167] width 275 height 21
click at [477, 159] on div "[GEOGRAPHIC_DATA] 5.5 / day -17 % Advanced Search" at bounding box center [344, 167] width 275 height 21
click at [445, 161] on div at bounding box center [330, 167] width 247 height 21
click at [463, 159] on div "[GEOGRAPHIC_DATA] 5.5 / day -17 % Advanced Search" at bounding box center [344, 167] width 275 height 21
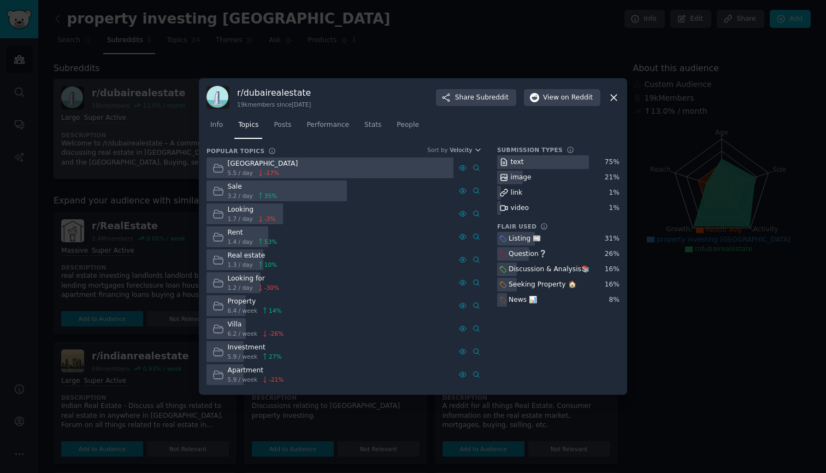
click at [507, 206] on icon at bounding box center [504, 207] width 7 height 5
click at [369, 131] on link "Stats" at bounding box center [373, 127] width 25 height 22
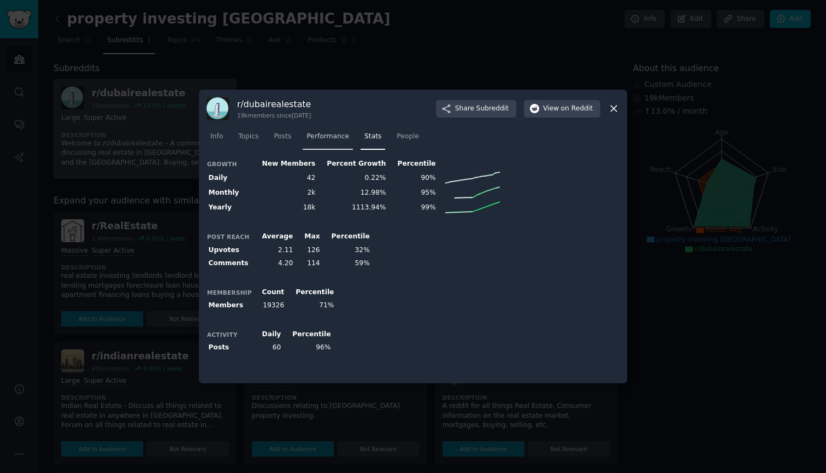
click at [326, 146] on link "Performance" at bounding box center [328, 139] width 50 height 22
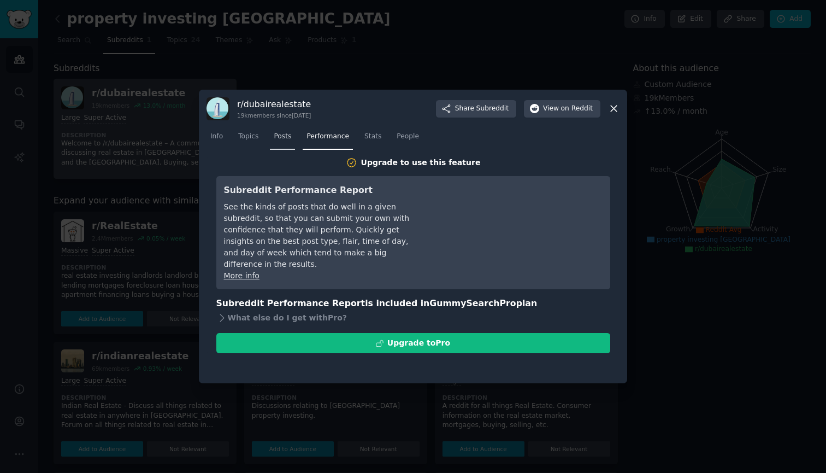
click at [287, 139] on span "Posts" at bounding box center [282, 137] width 17 height 10
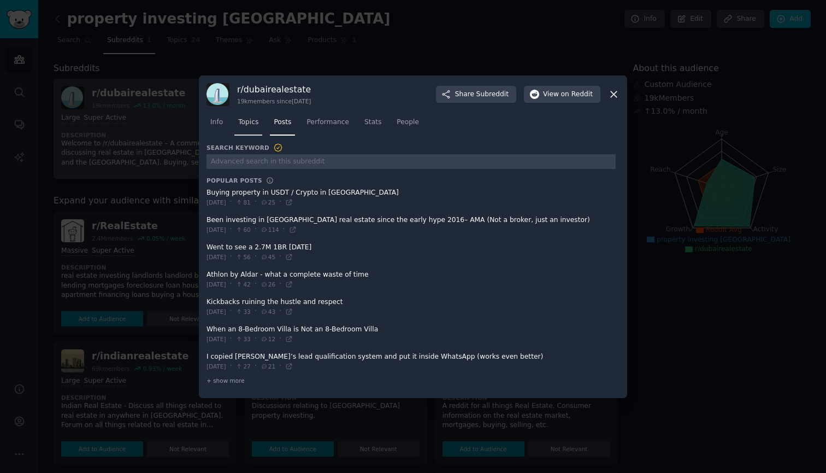
click at [253, 136] on link "Topics" at bounding box center [248, 125] width 28 height 22
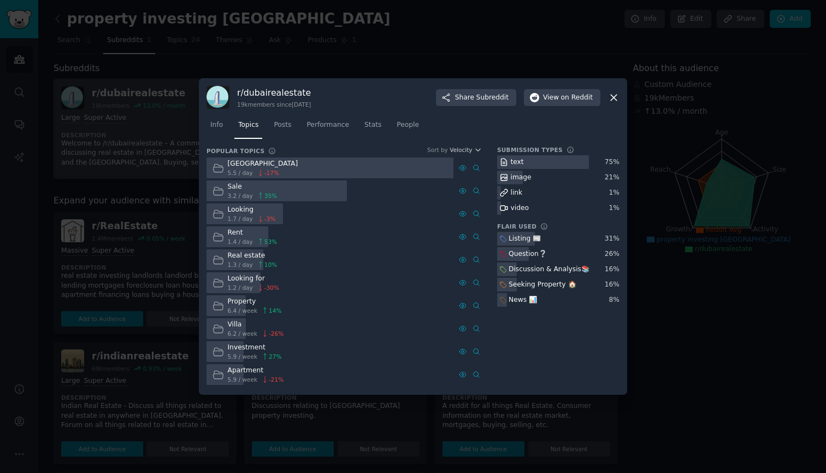
click at [473, 160] on div "[GEOGRAPHIC_DATA] 5.5 / day -17 % Advanced Search" at bounding box center [344, 167] width 275 height 21
click at [479, 163] on link "Advanced Search" at bounding box center [476, 167] width 11 height 11
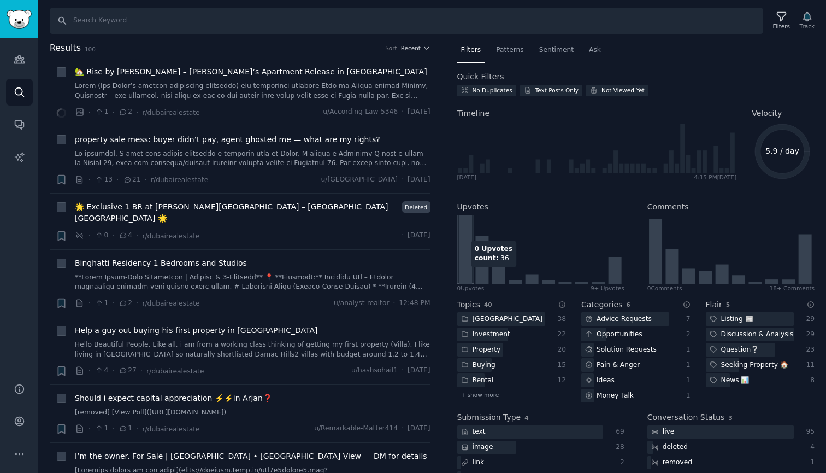
click at [468, 281] on icon at bounding box center [465, 249] width 13 height 69
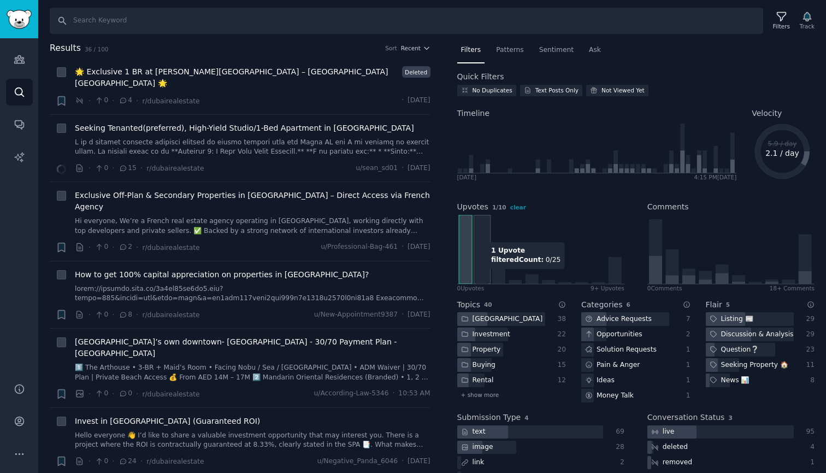
click at [481, 283] on icon at bounding box center [481, 260] width 13 height 48
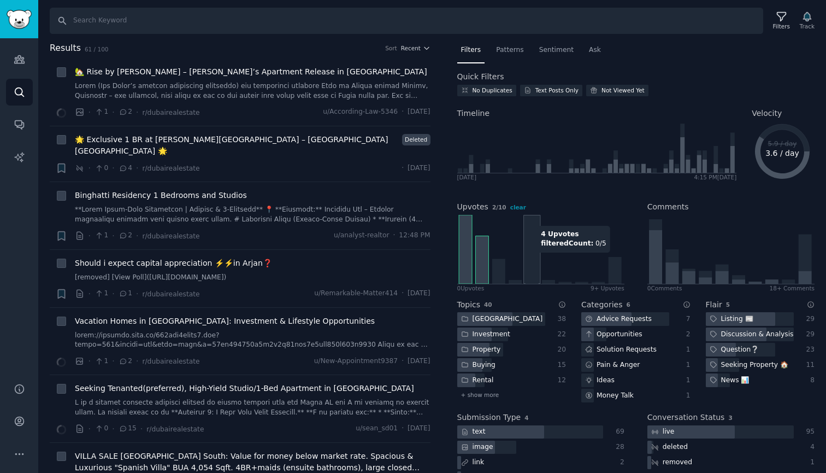
click at [538, 229] on icon at bounding box center [540, 249] width 166 height 69
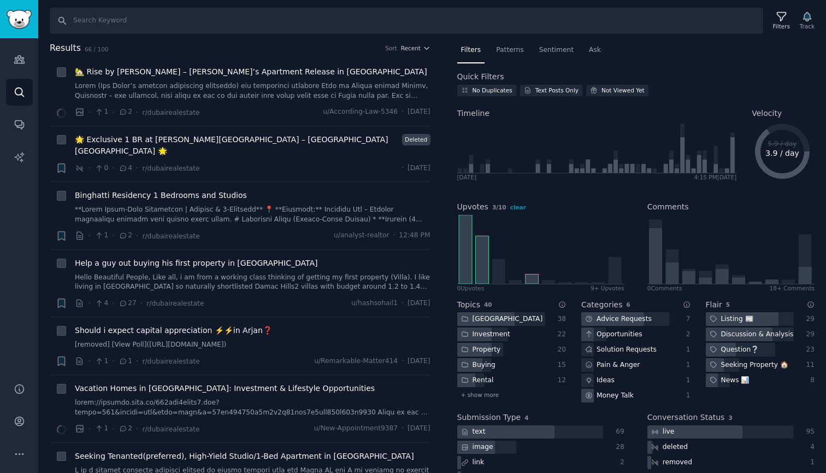
click at [638, 263] on div "Upvotes 3 / 10 clear 0 Upvote s 9+ Upvotes Comments 0 Comment s 18+ Comments" at bounding box center [636, 242] width 358 height 98
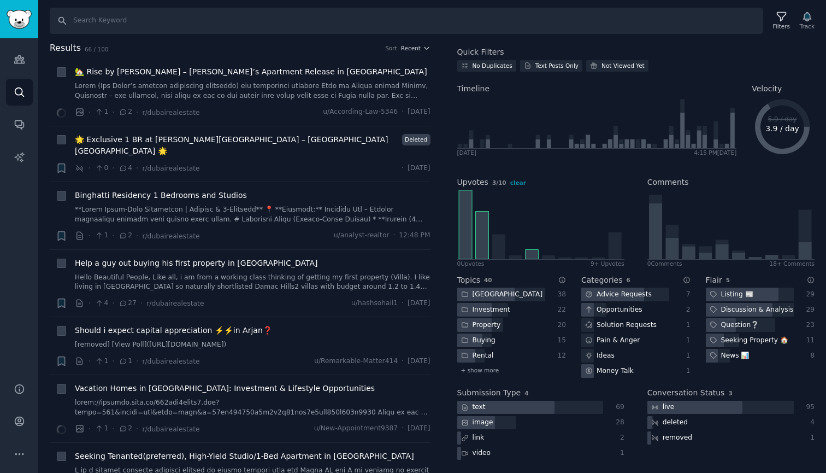
scroll to position [25, 0]
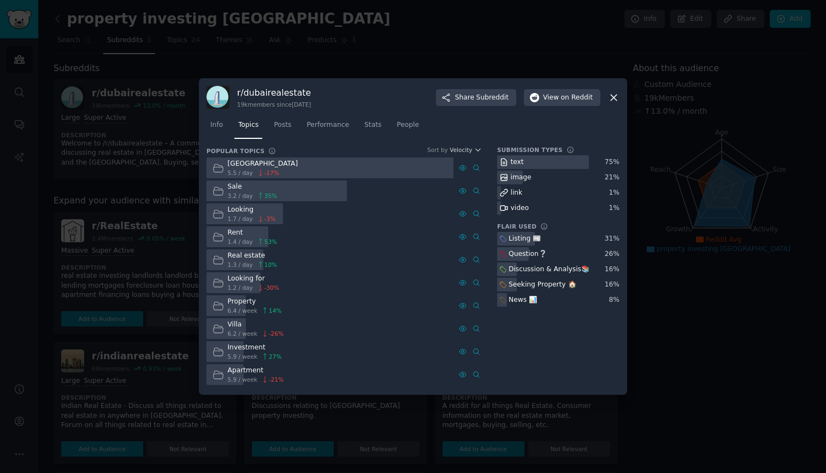
click at [613, 107] on div "r/ dubairealestate 19k members since [DATE] Share Subreddit View on Reddit" at bounding box center [413, 97] width 413 height 23
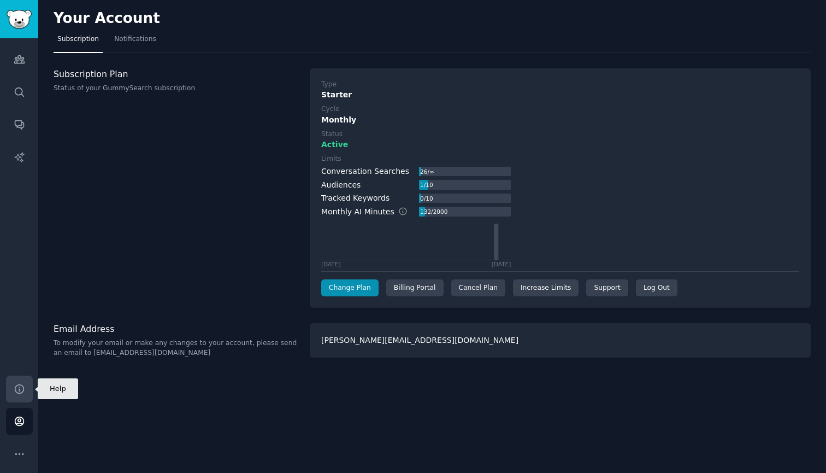
click at [15, 391] on icon "Sidebar" at bounding box center [19, 388] width 9 height 9
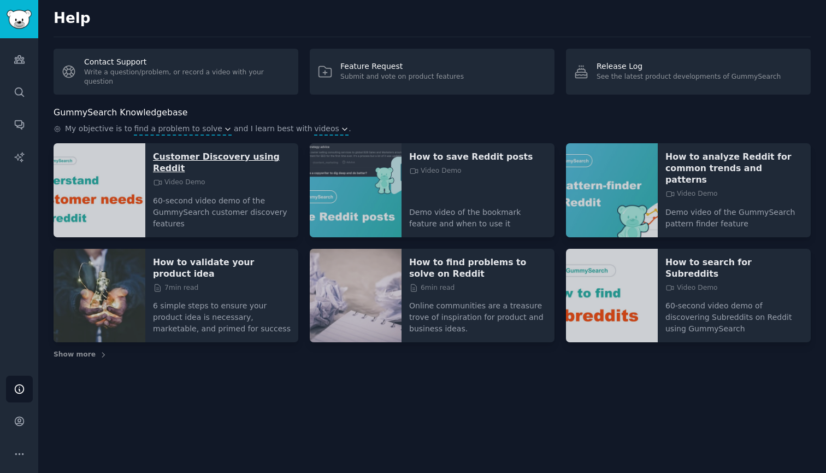
click at [196, 159] on p "Customer Discovery using Reddit" at bounding box center [222, 162] width 138 height 23
click at [726, 160] on p "How to analyze Reddit for common trends and patterns" at bounding box center [735, 168] width 138 height 34
click at [78, 350] on span "Show more" at bounding box center [75, 355] width 42 height 10
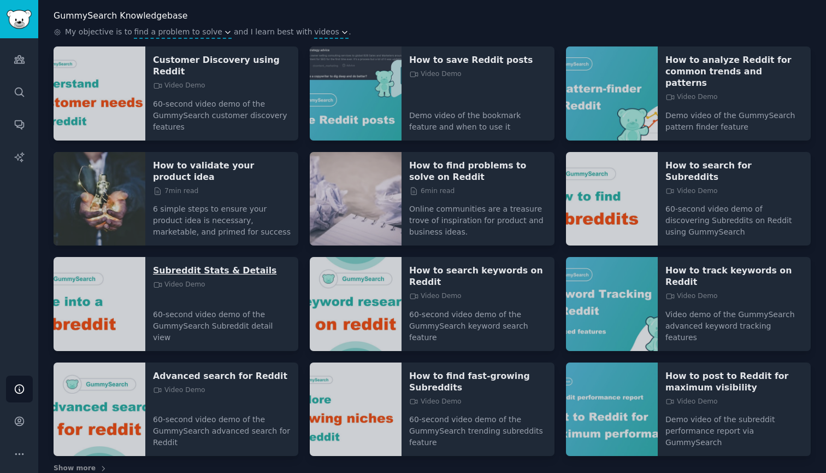
scroll to position [96, 0]
click at [172, 265] on p "Subreddit Stats & Details" at bounding box center [222, 270] width 138 height 11
